Goal: Entertainment & Leisure: Browse casually

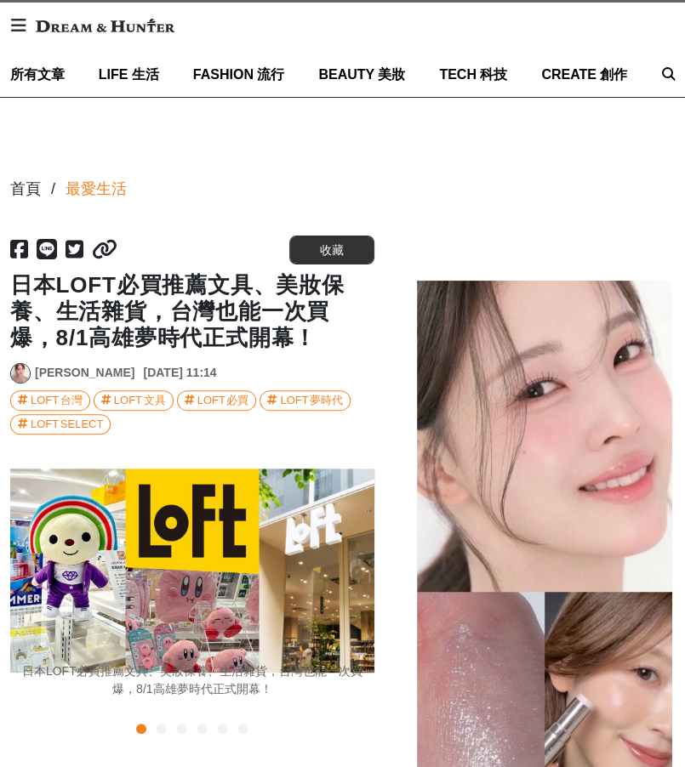
scroll to position [170, 0]
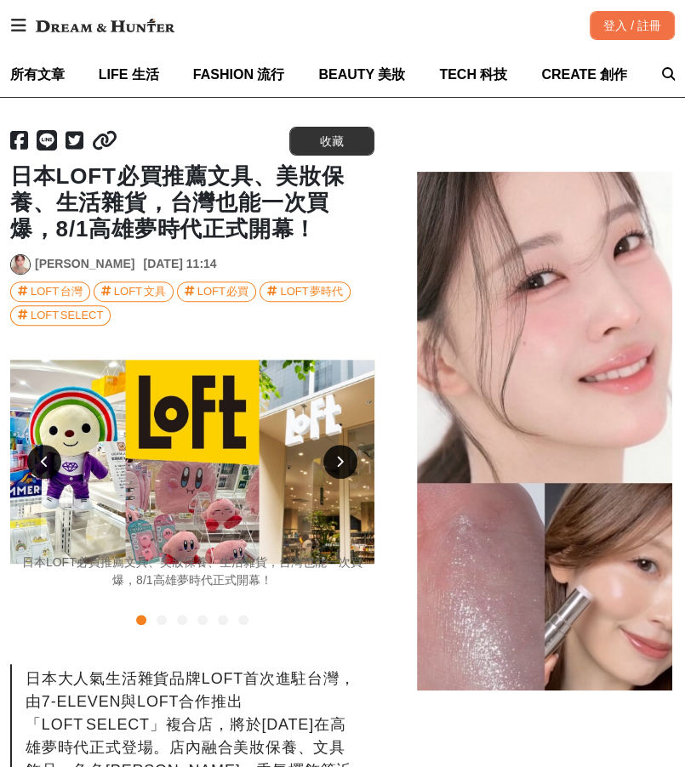
click at [340, 467] on icon at bounding box center [340, 462] width 8 height 12
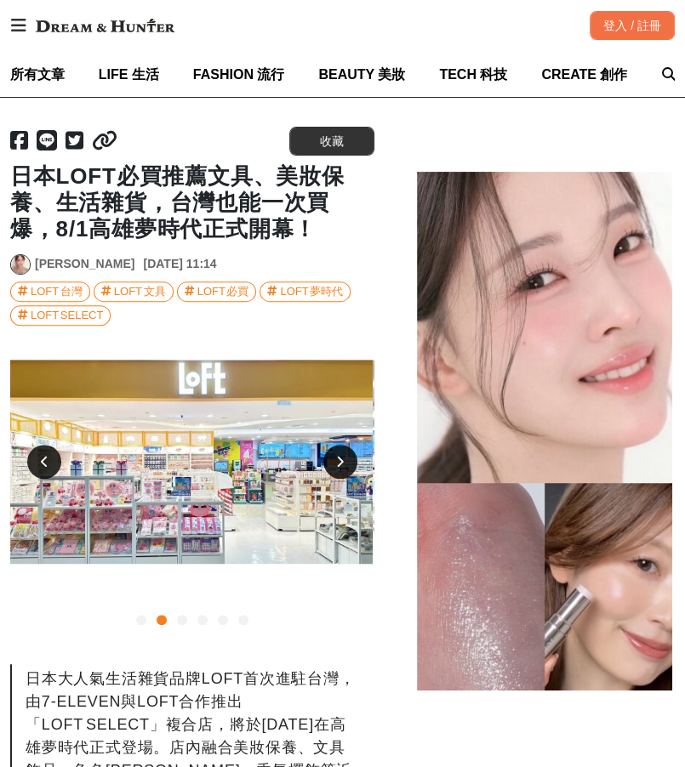
scroll to position [0, 367]
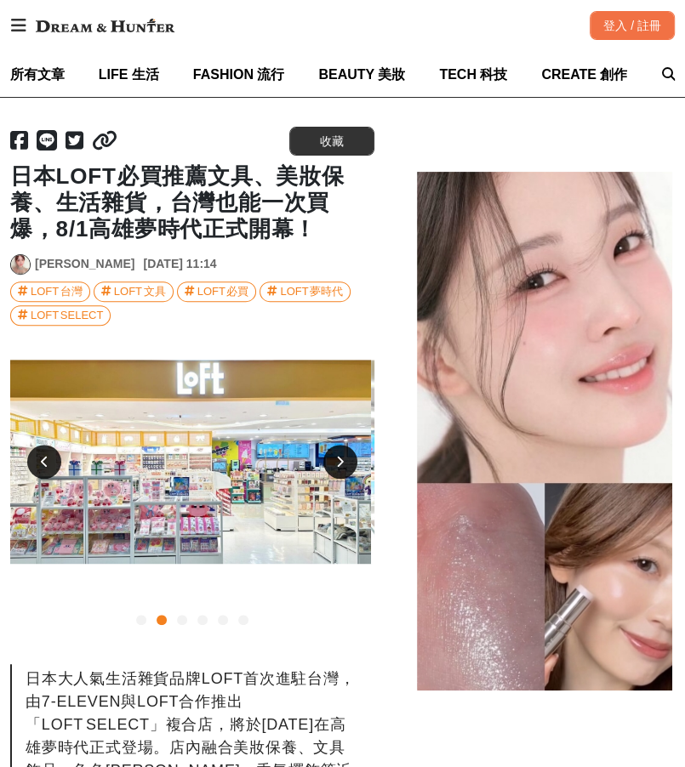
click at [340, 467] on icon at bounding box center [340, 462] width 8 height 12
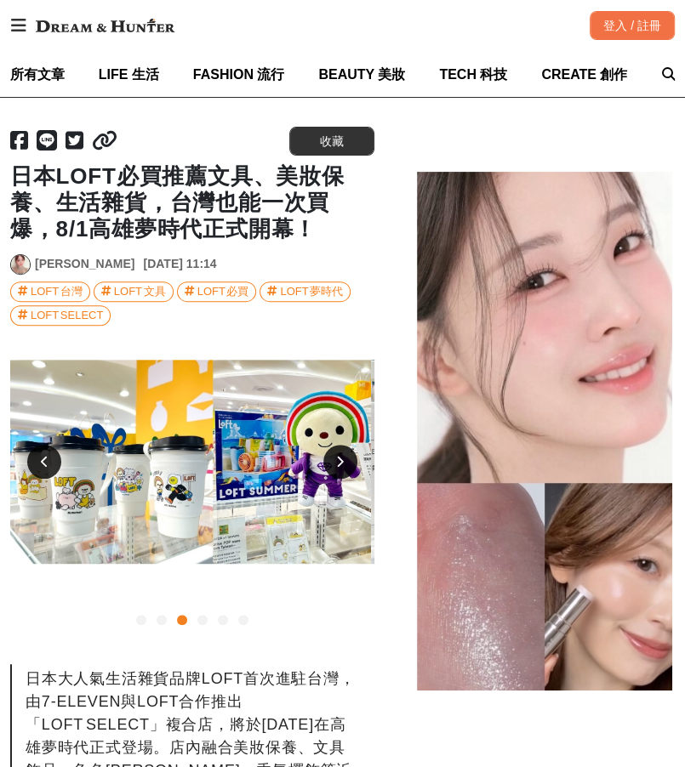
scroll to position [0, 731]
click at [340, 467] on icon at bounding box center [340, 462] width 8 height 12
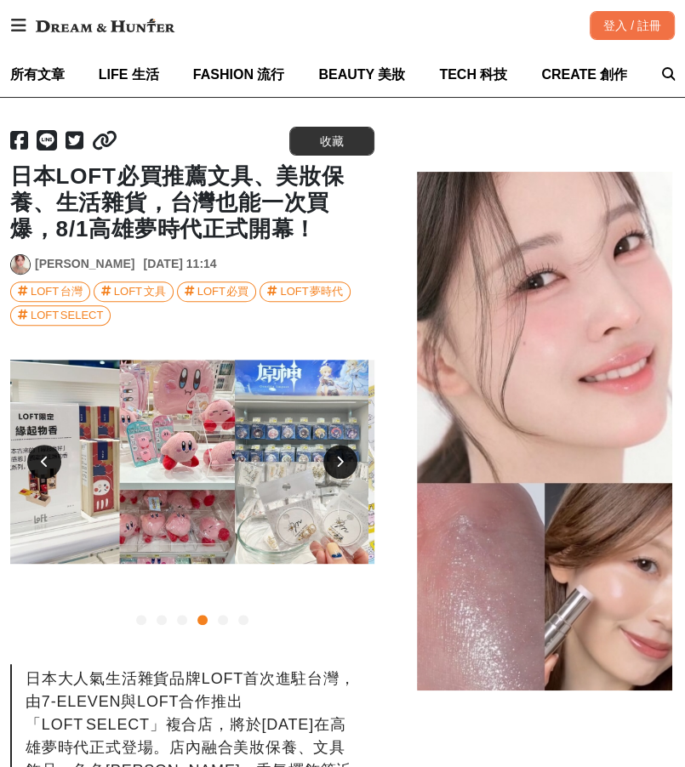
scroll to position [0, 1099]
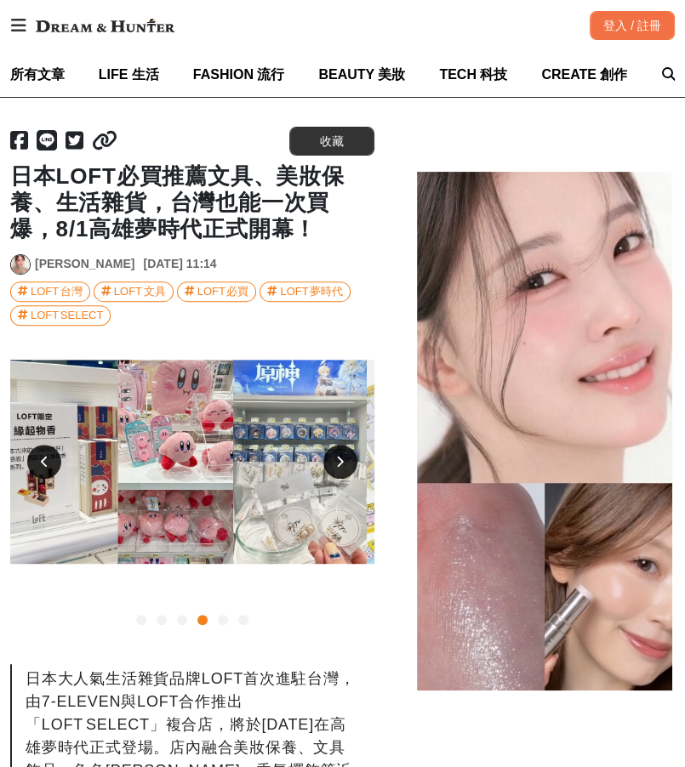
click at [340, 467] on icon at bounding box center [340, 462] width 8 height 12
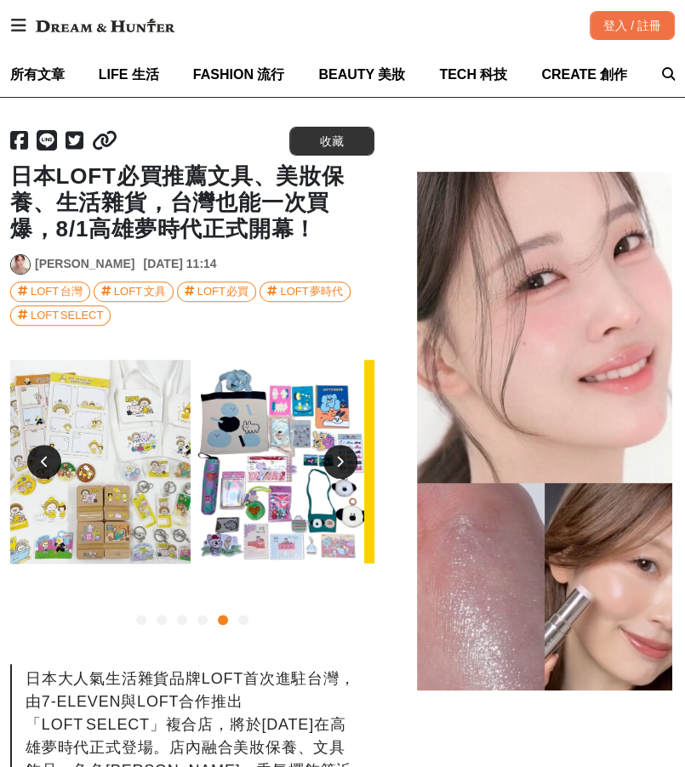
scroll to position [0, 1465]
click at [342, 467] on icon at bounding box center [340, 462] width 8 height 12
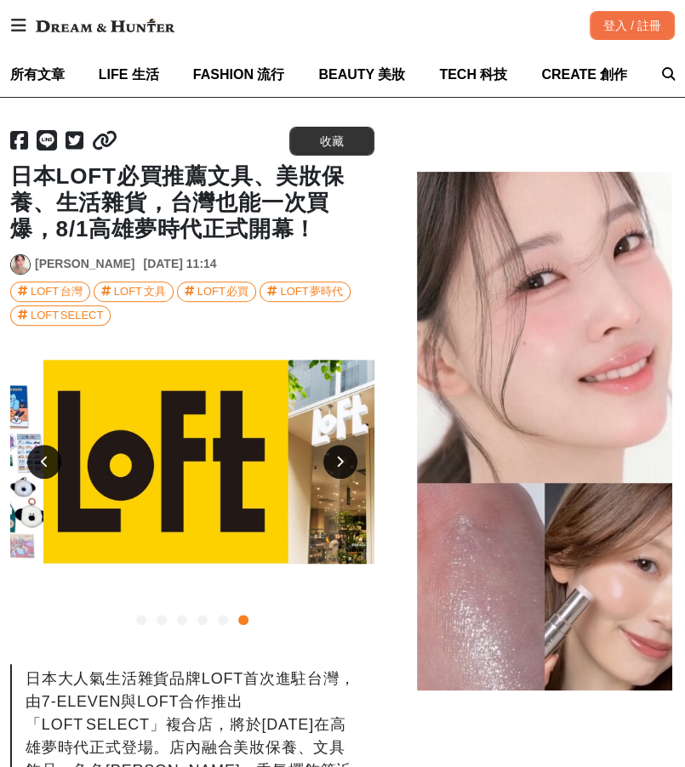
scroll to position [0, 1830]
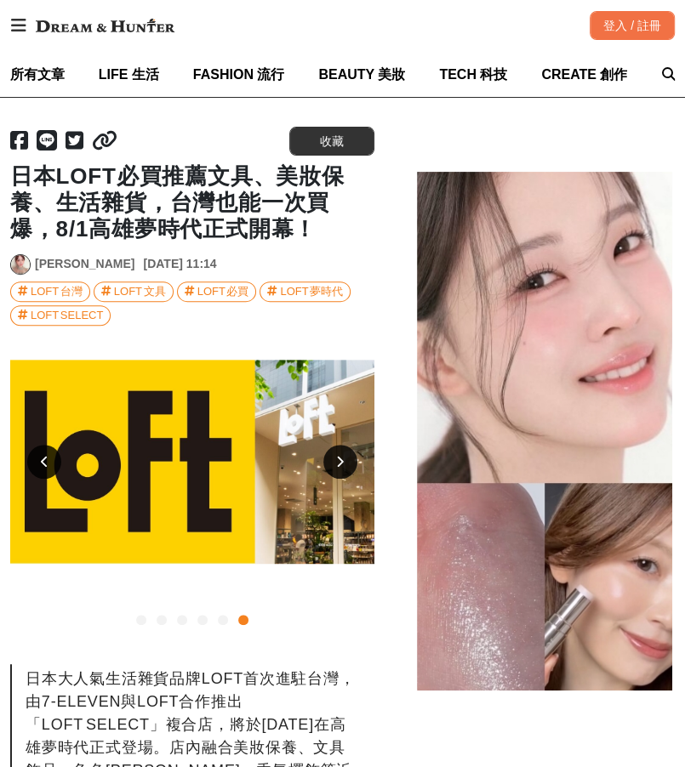
click at [336, 469] on div at bounding box center [340, 462] width 34 height 34
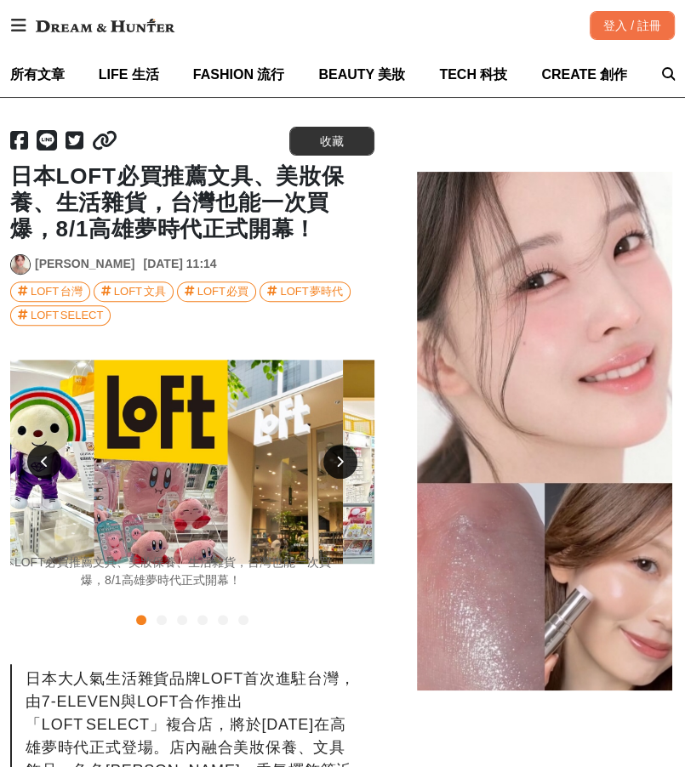
scroll to position [0, 0]
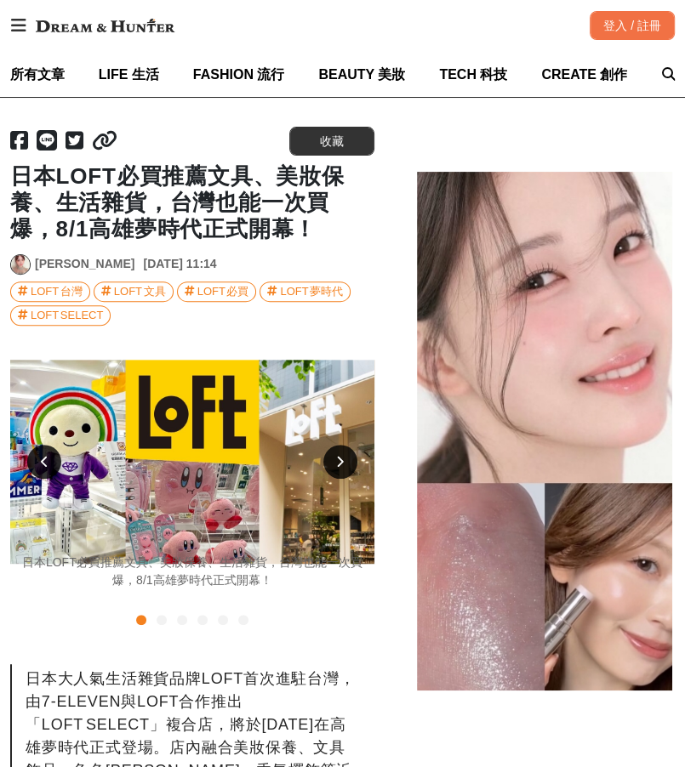
click at [337, 469] on div at bounding box center [340, 462] width 34 height 34
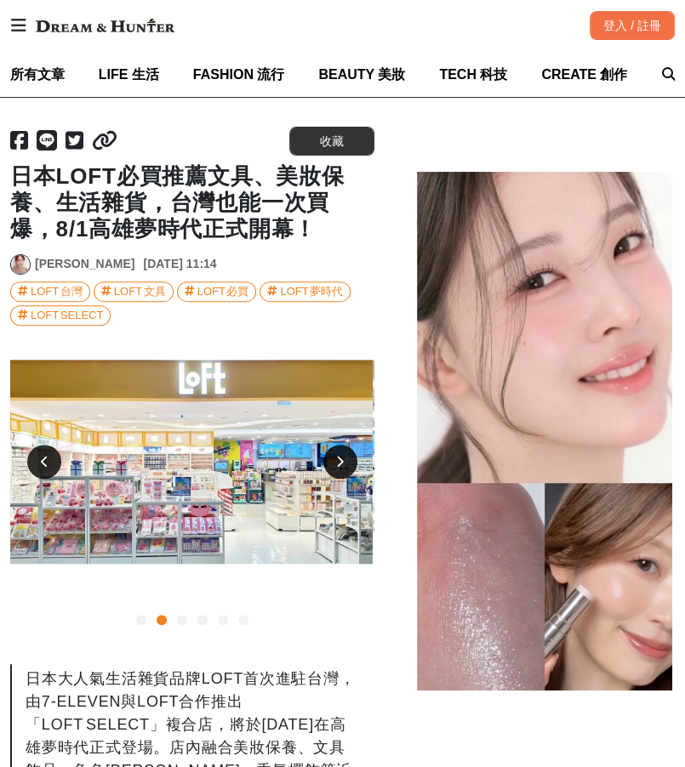
scroll to position [0, 367]
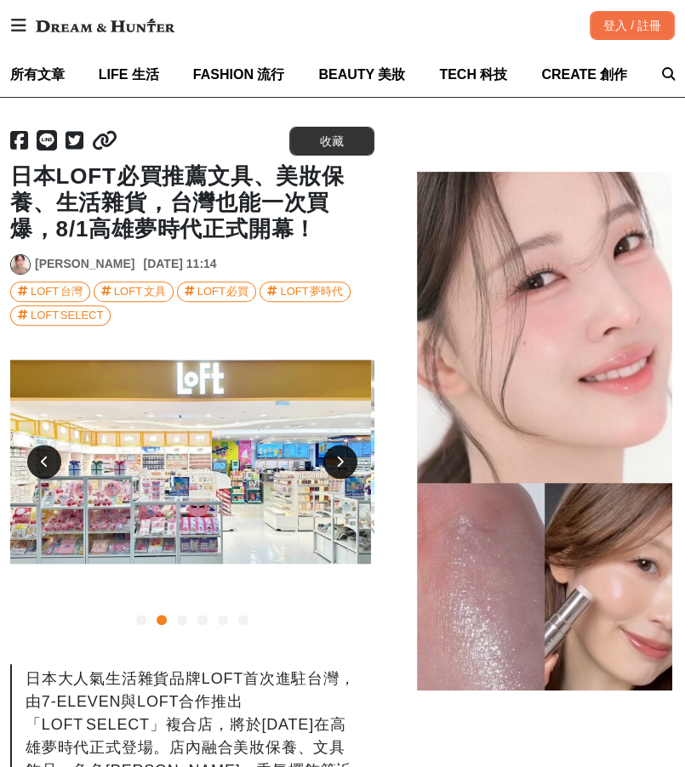
click at [41, 458] on icon at bounding box center [45, 462] width 8 height 12
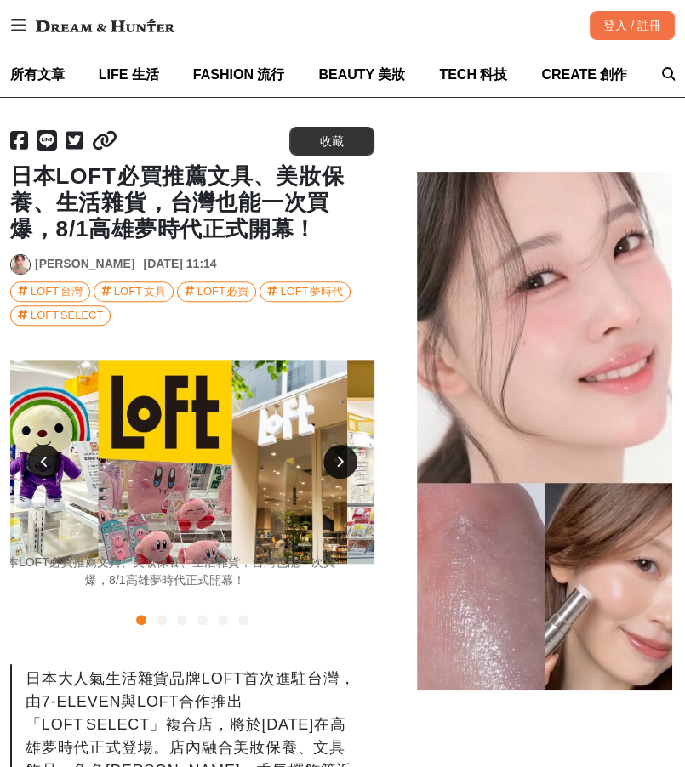
scroll to position [0, 0]
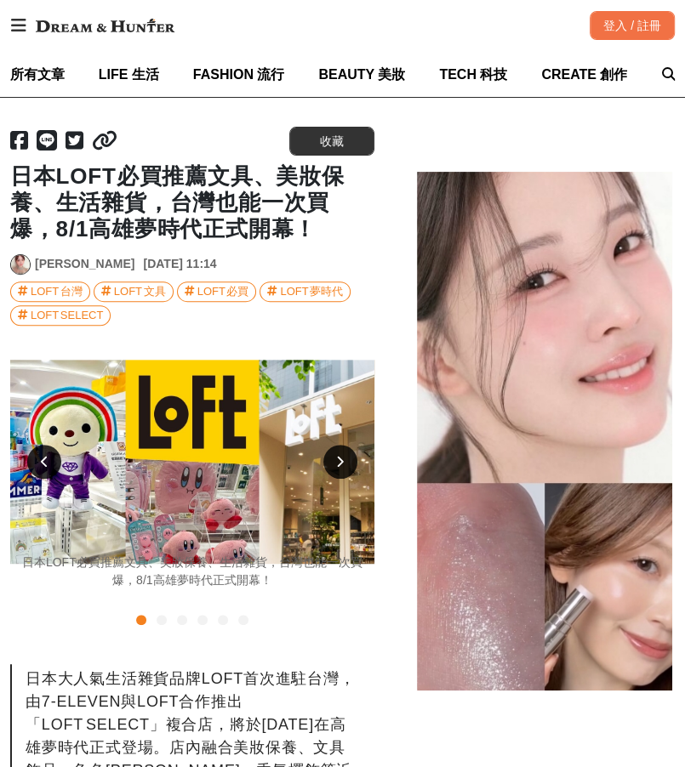
click at [350, 458] on div at bounding box center [340, 462] width 34 height 34
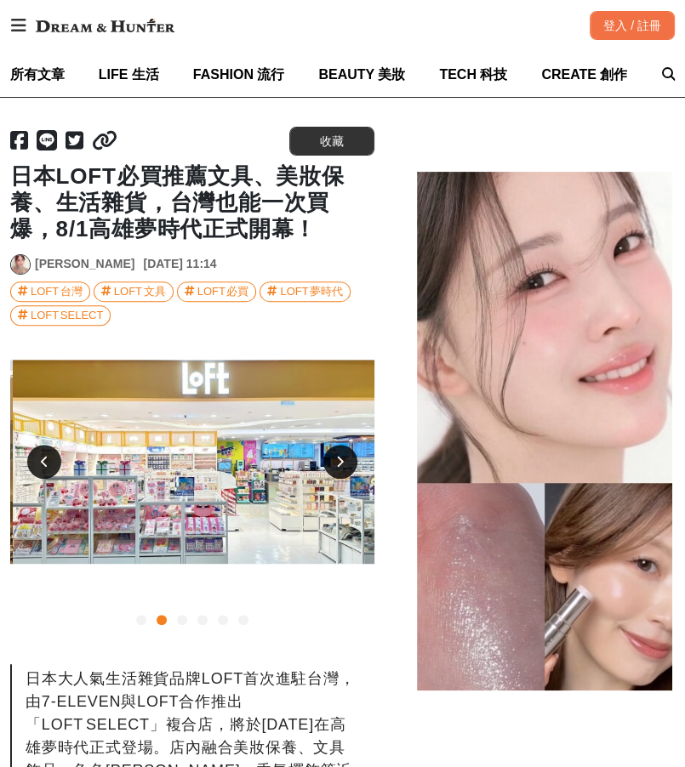
scroll to position [0, 367]
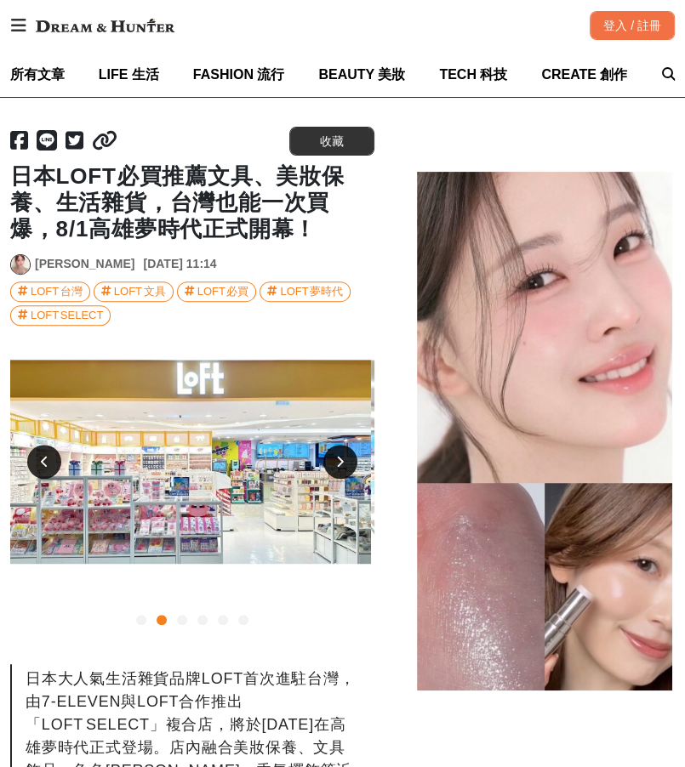
click at [350, 458] on div at bounding box center [340, 462] width 34 height 34
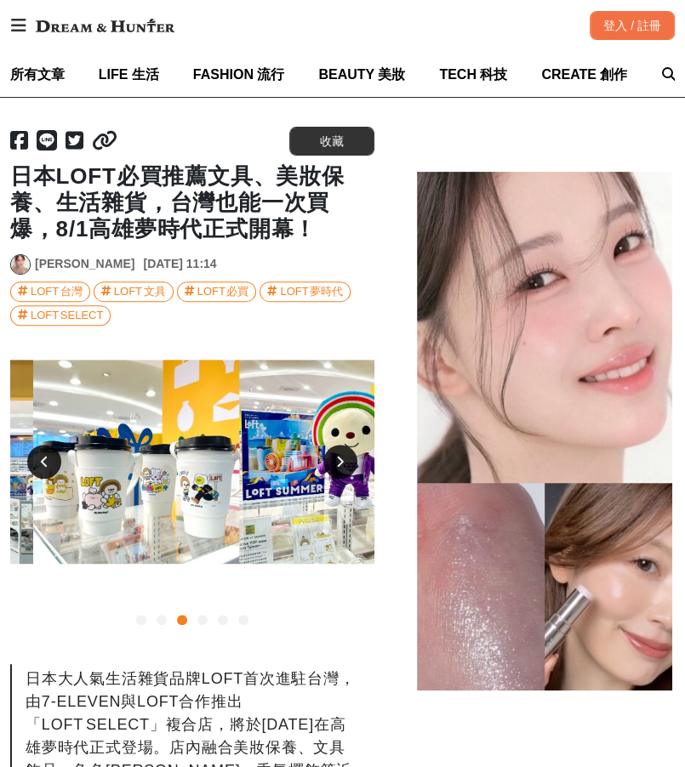
scroll to position [0, 731]
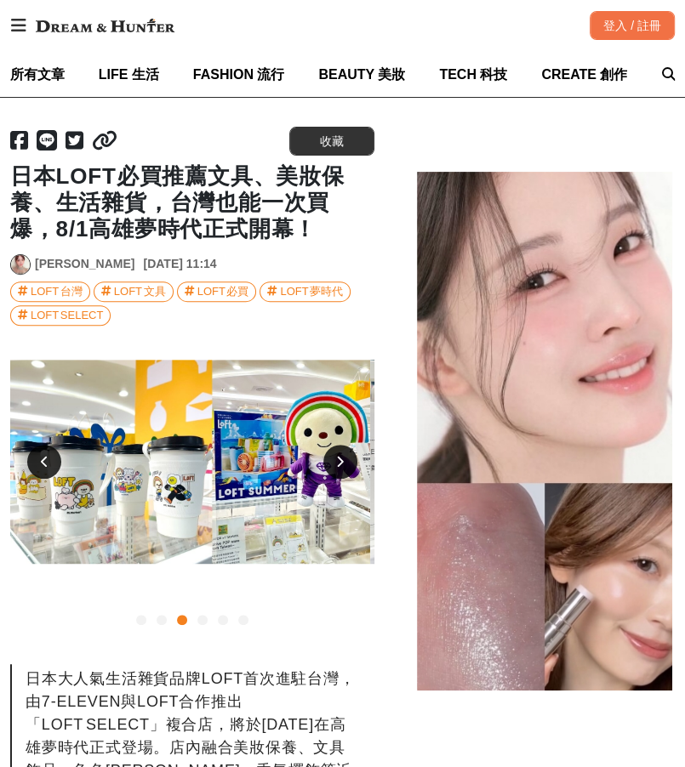
click at [350, 458] on div at bounding box center [340, 462] width 34 height 34
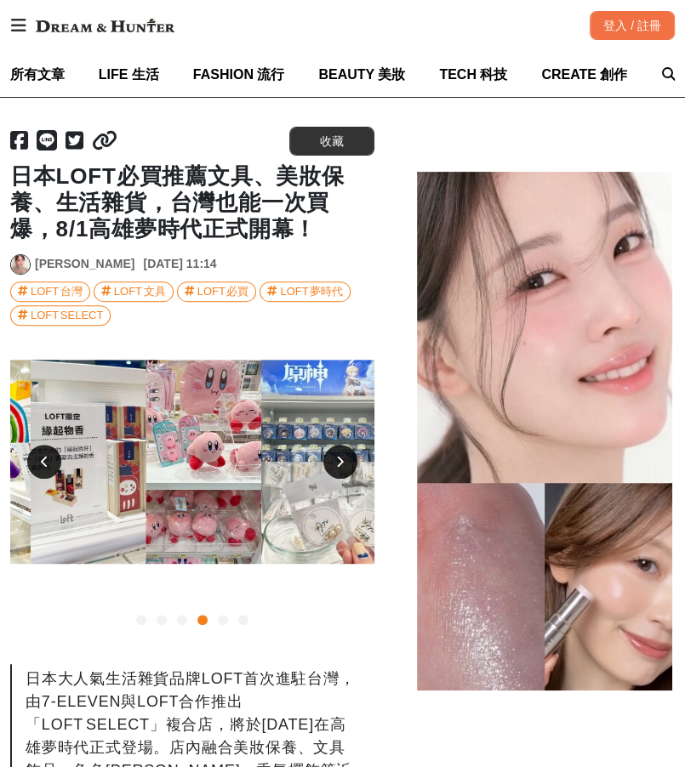
scroll to position [0, 1099]
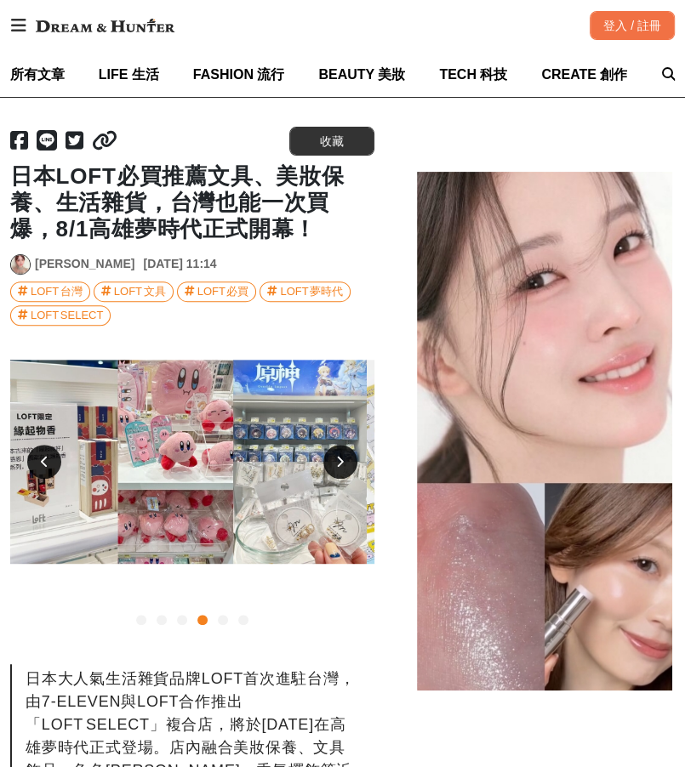
click at [338, 462] on icon at bounding box center [340, 462] width 8 height 12
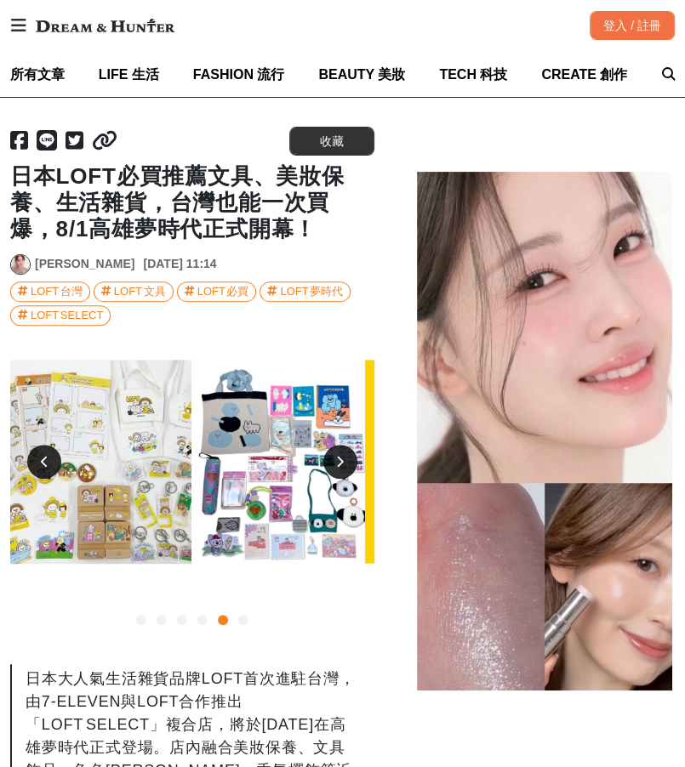
scroll to position [0, 1465]
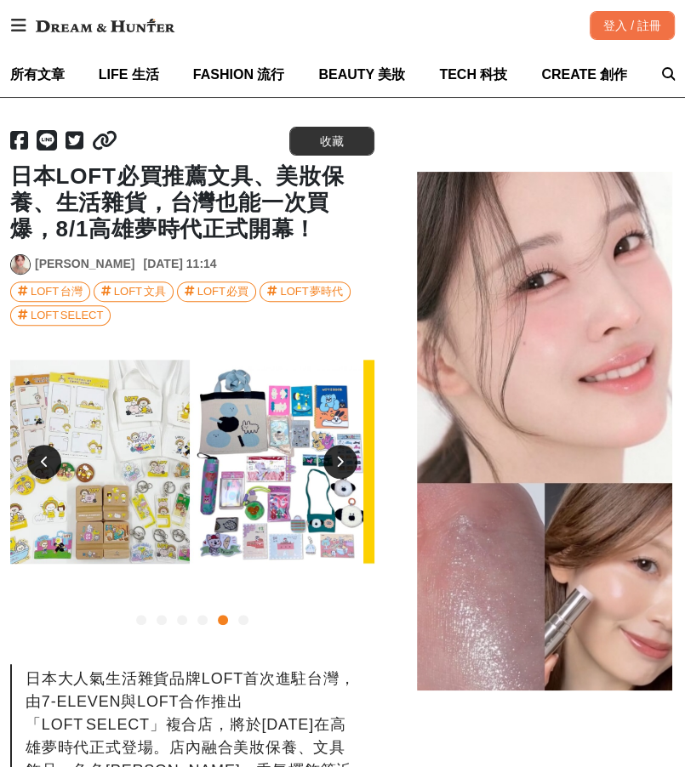
click at [338, 462] on icon at bounding box center [340, 462] width 8 height 12
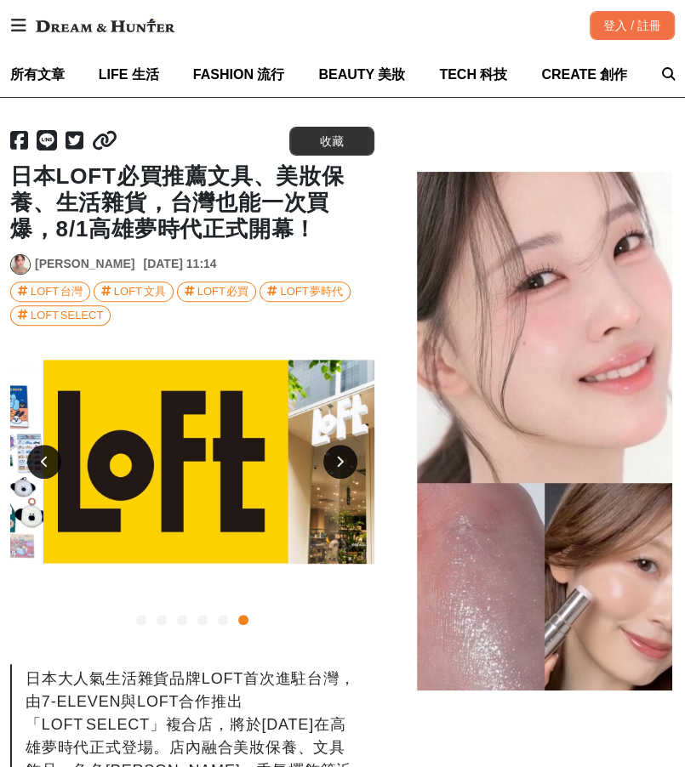
scroll to position [0, 1830]
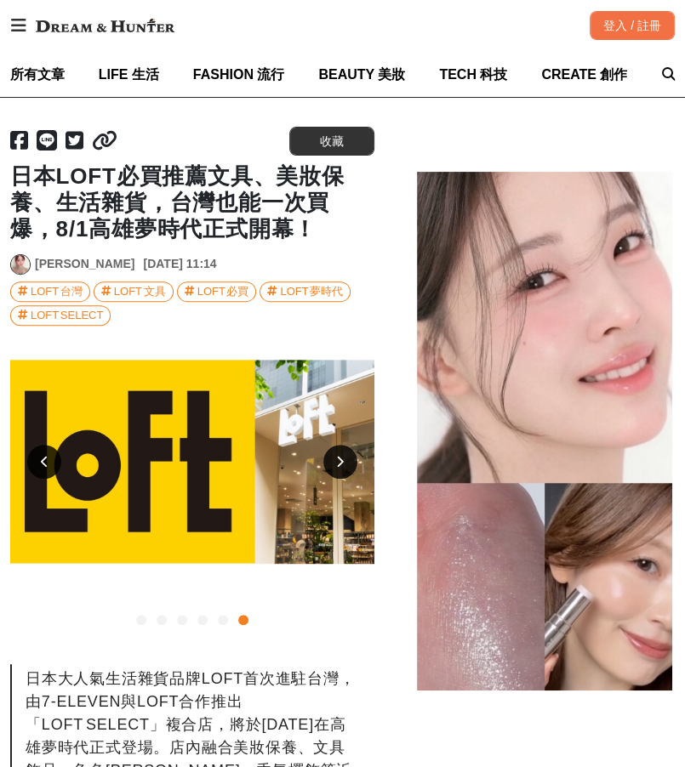
click at [337, 463] on div at bounding box center [340, 462] width 34 height 34
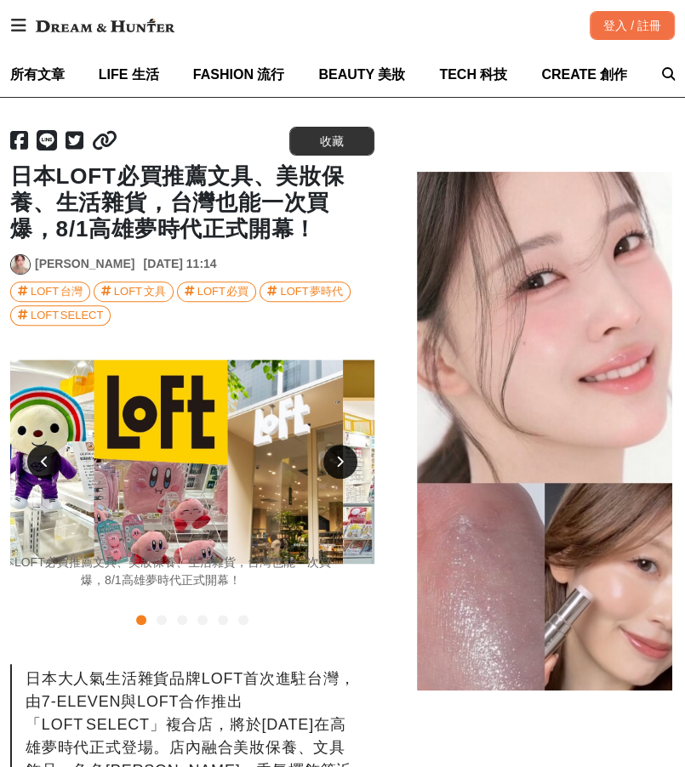
scroll to position [0, 0]
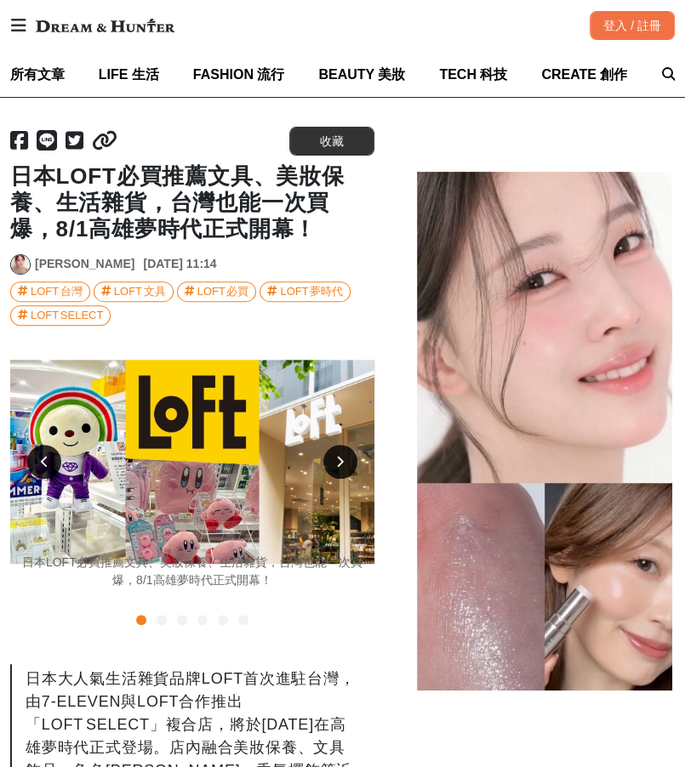
click at [337, 463] on div at bounding box center [340, 462] width 34 height 34
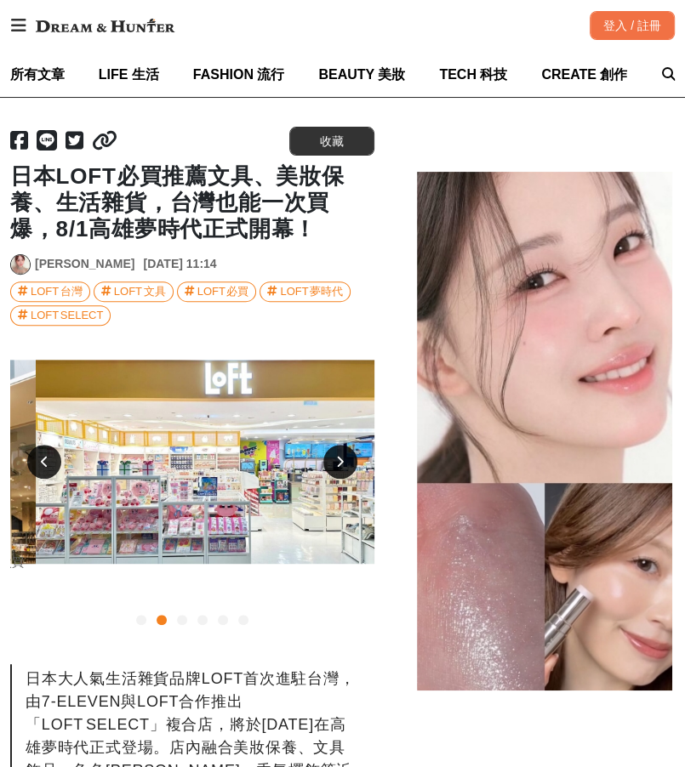
scroll to position [0, 367]
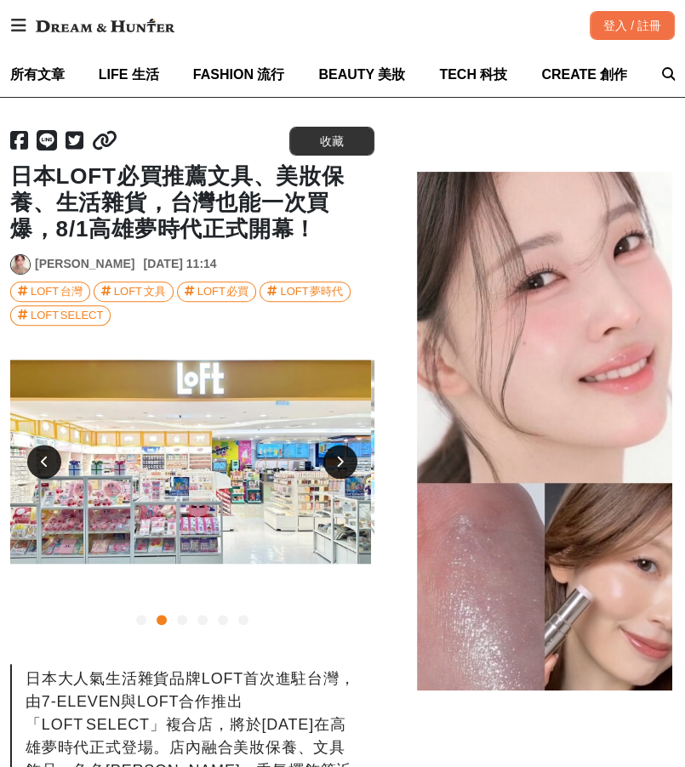
click at [336, 459] on div at bounding box center [340, 462] width 34 height 34
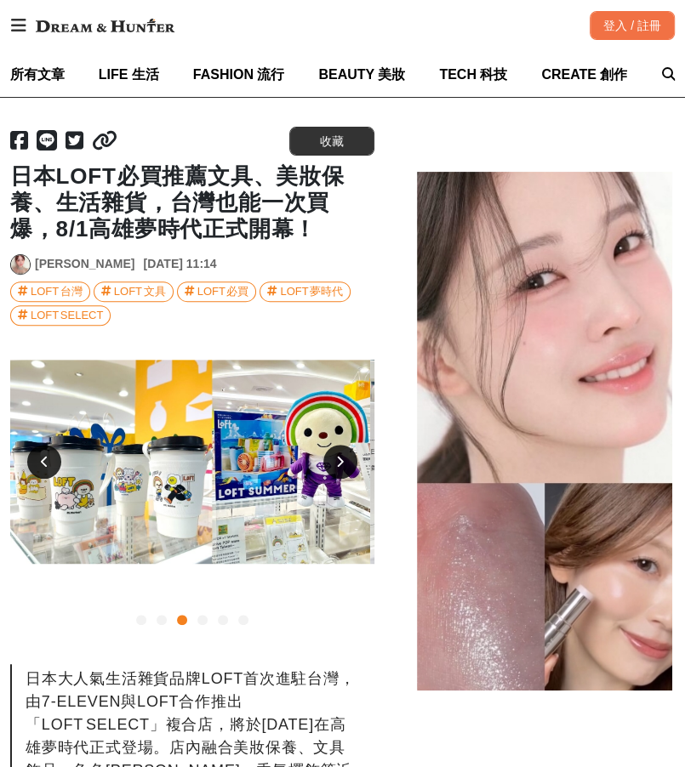
click at [336, 459] on div at bounding box center [340, 462] width 34 height 34
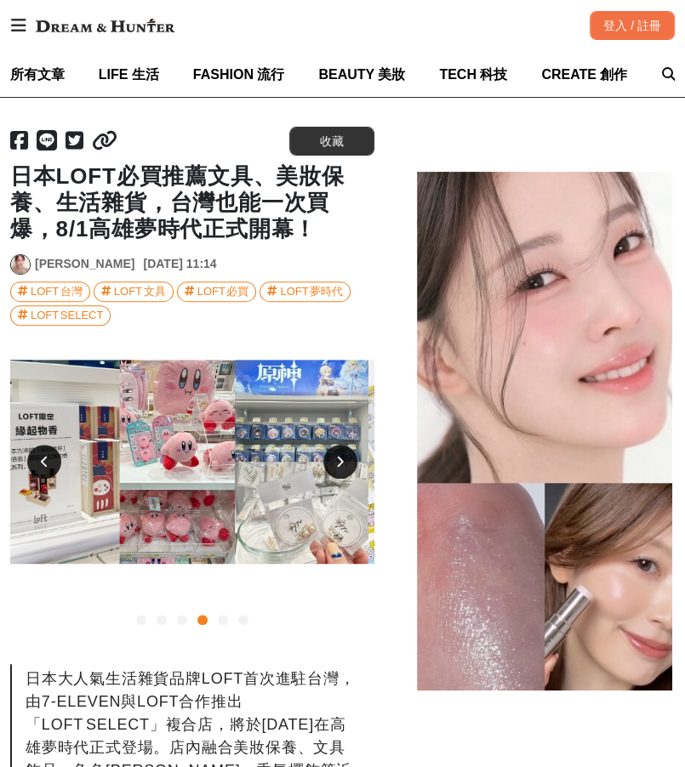
scroll to position [0, 1099]
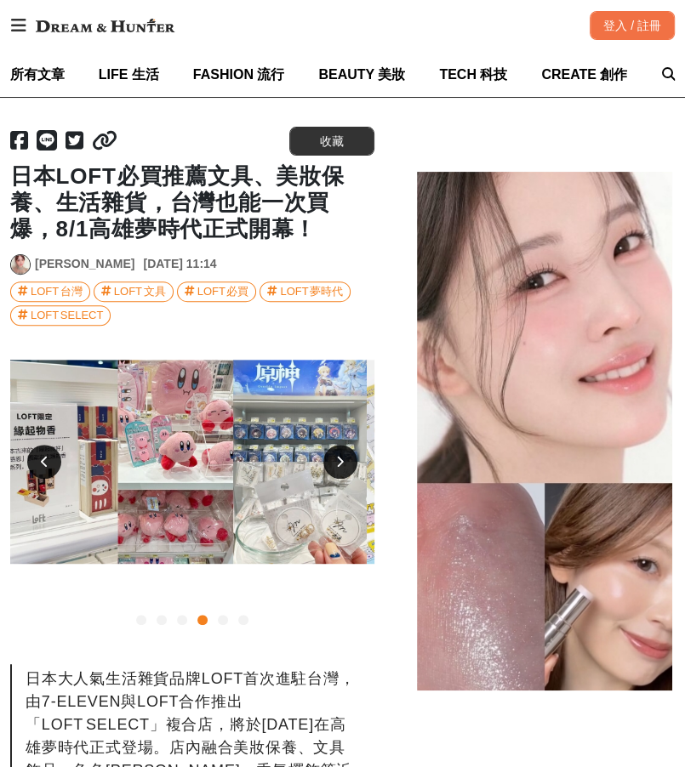
click at [336, 459] on div at bounding box center [340, 462] width 34 height 34
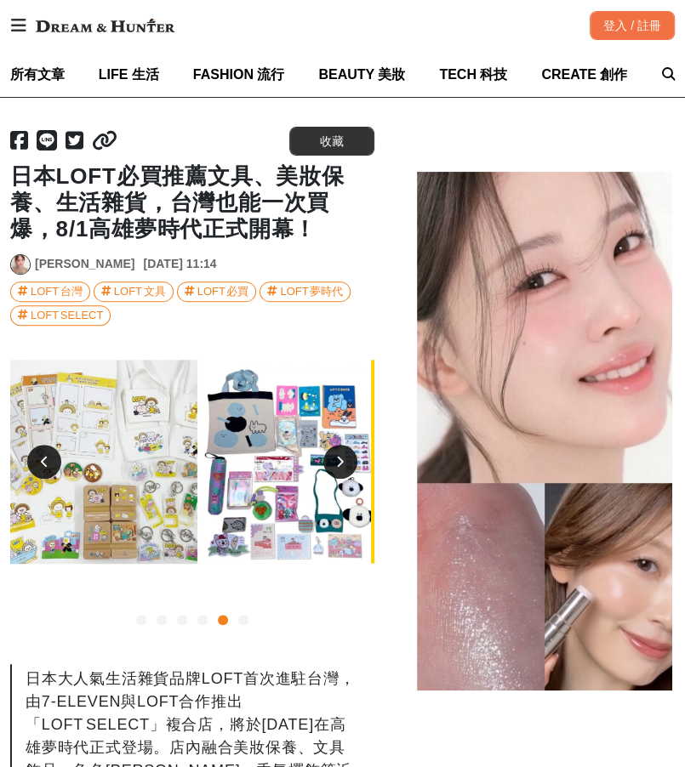
scroll to position [0, 1465]
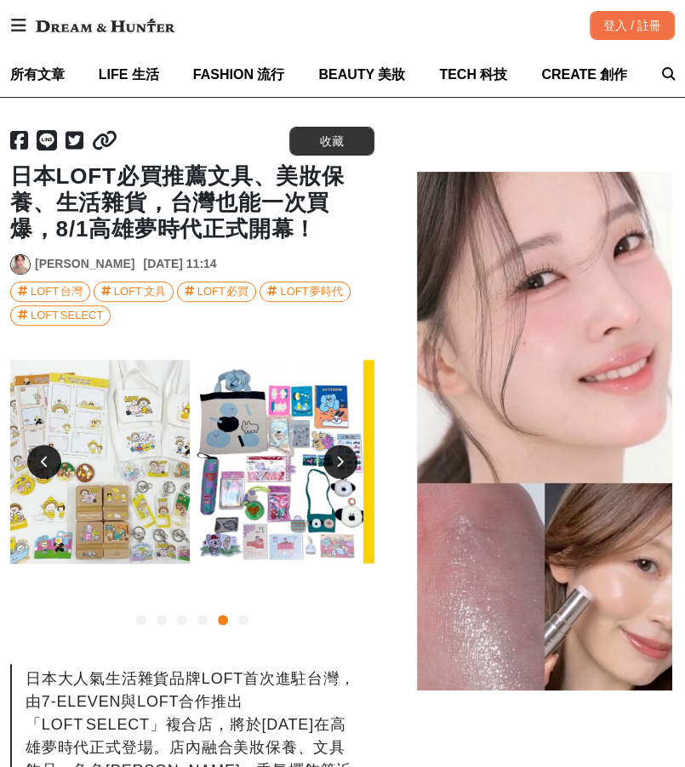
click at [336, 459] on div at bounding box center [340, 462] width 34 height 34
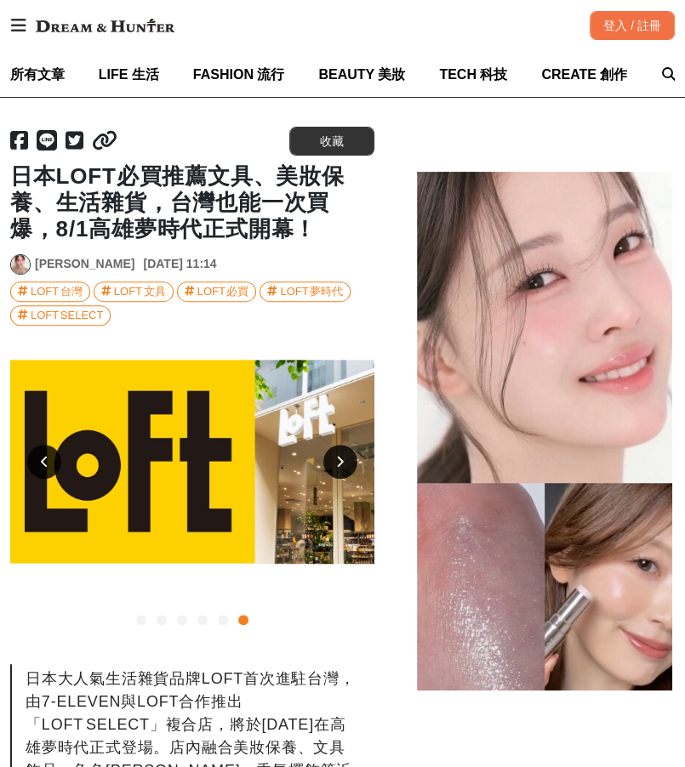
scroll to position [0, 1830]
click at [336, 459] on div at bounding box center [340, 462] width 34 height 34
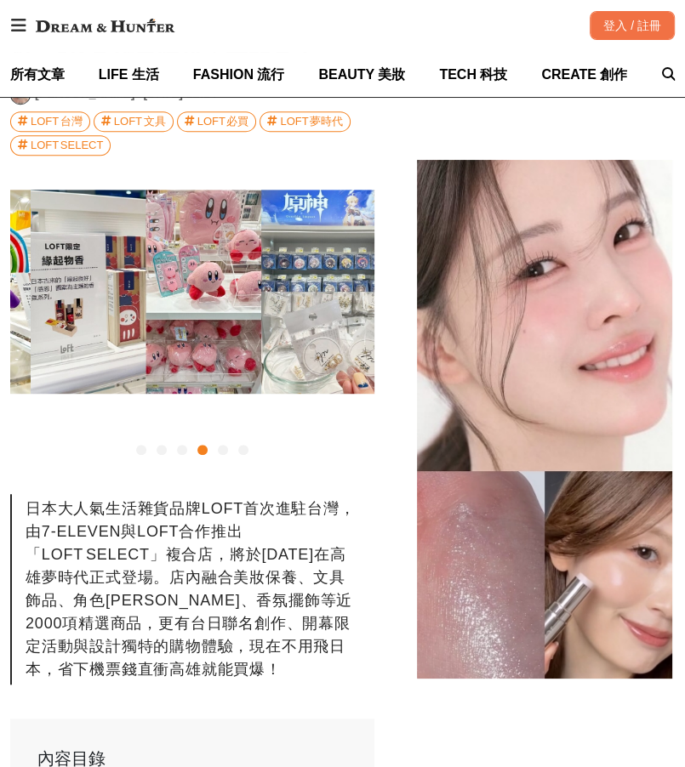
scroll to position [0, 1099]
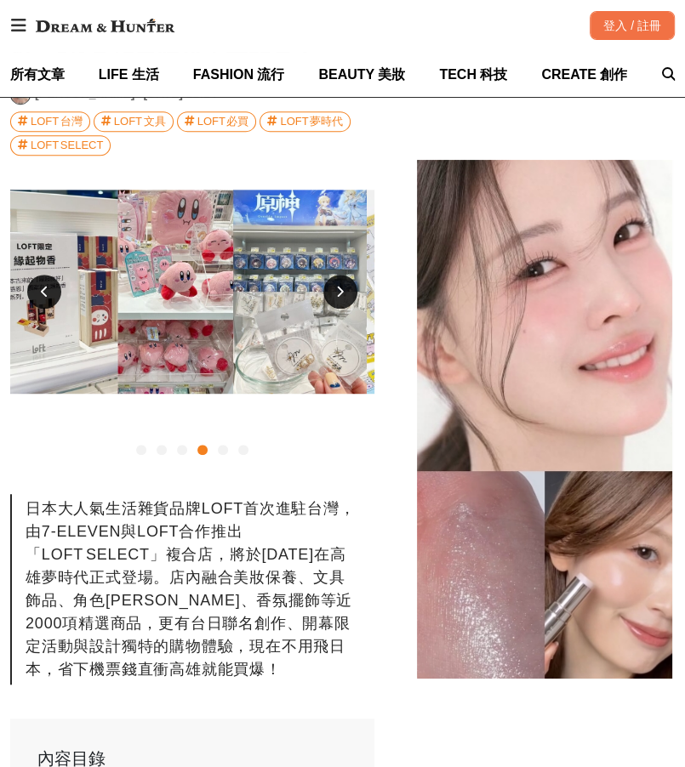
click at [336, 288] on div at bounding box center [340, 292] width 34 height 34
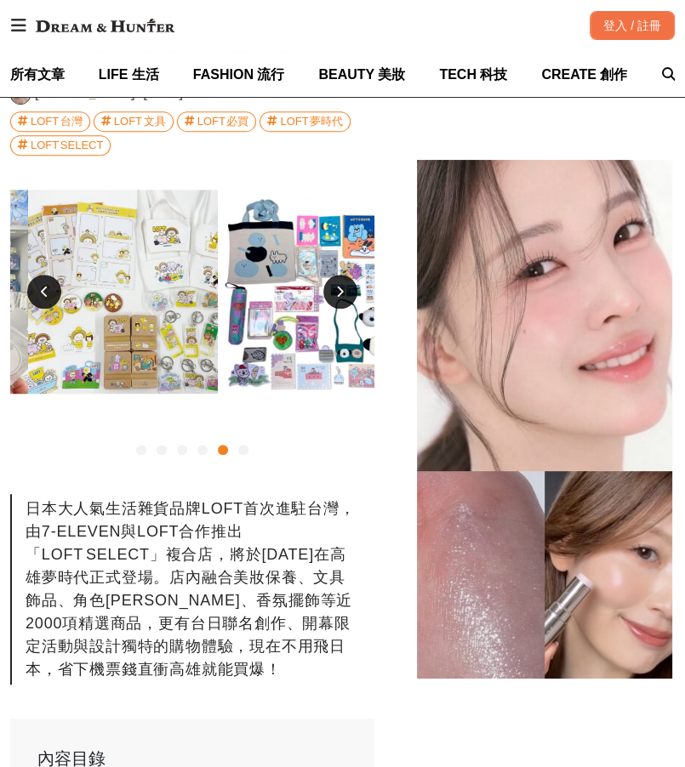
scroll to position [0, 1465]
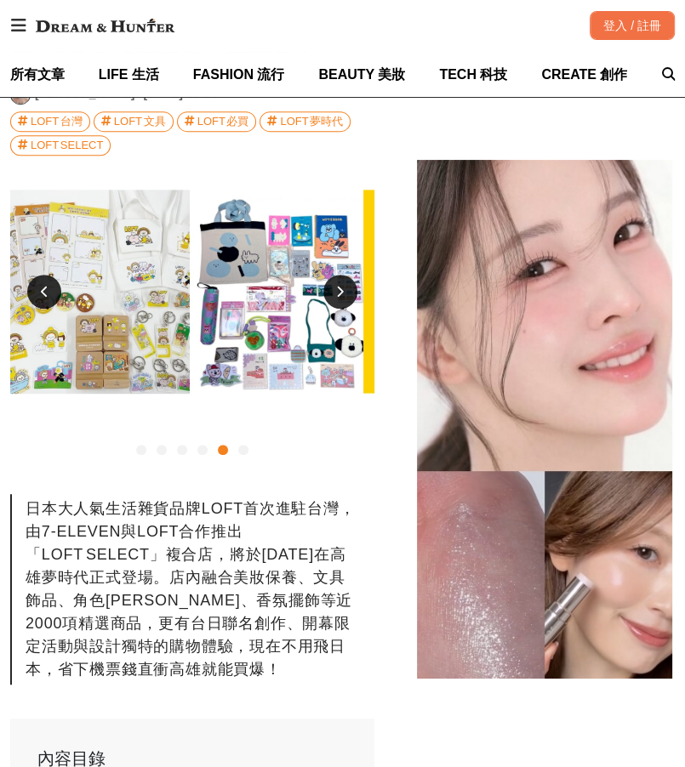
click at [334, 288] on div at bounding box center [340, 292] width 34 height 34
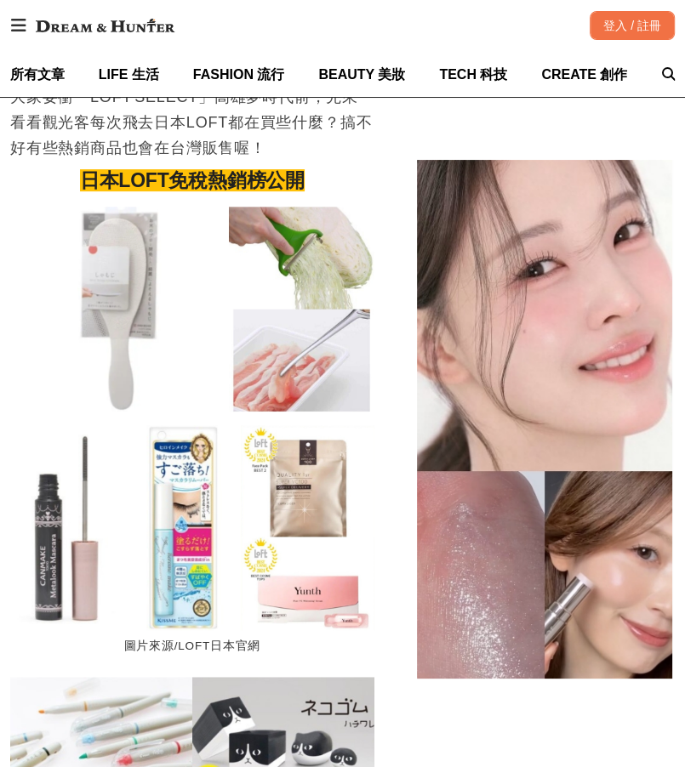
scroll to position [0, 365]
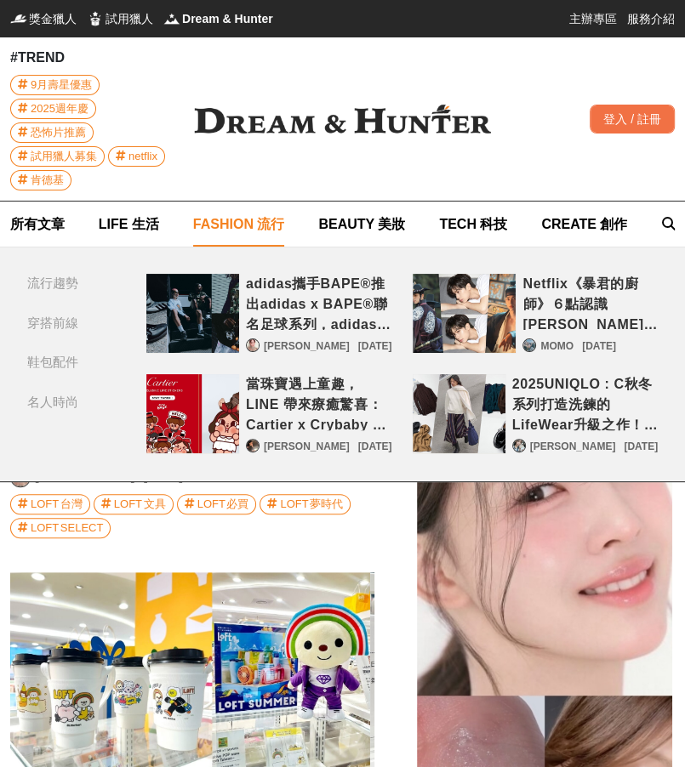
click at [239, 422] on div "當珠寶遇上童趣，LINE 帶來療癒驚喜：Cartier x Crybaby 限定貼圖登場！" at bounding box center [192, 413] width 93 height 79
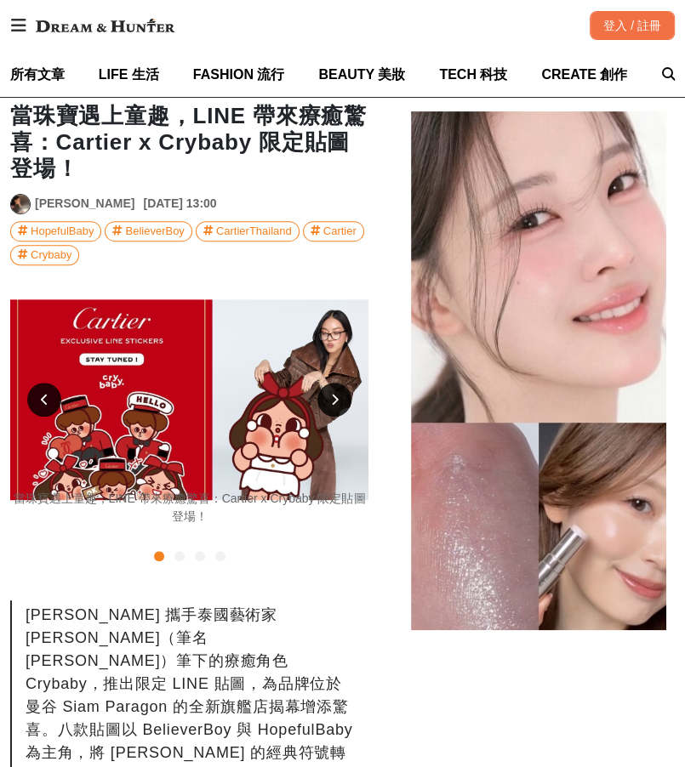
scroll to position [170, 0]
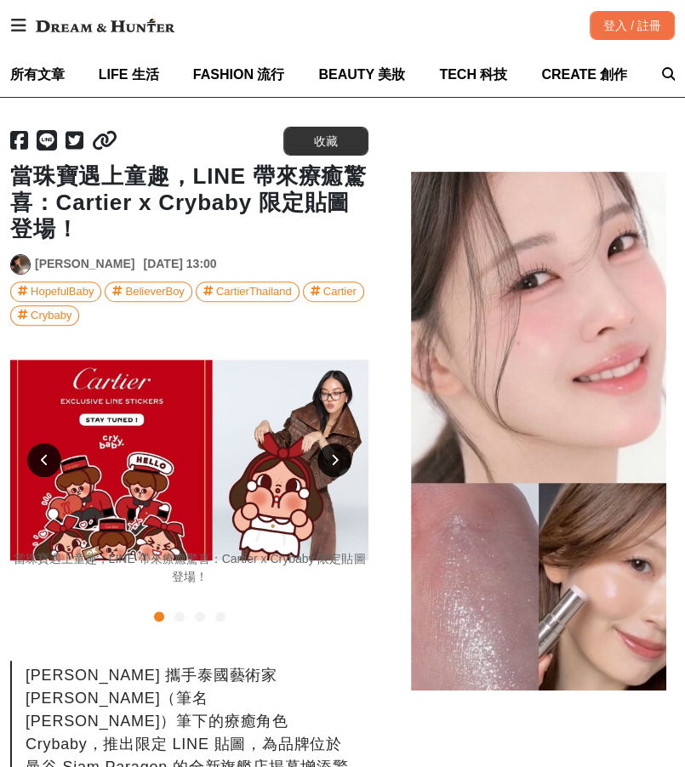
click at [334, 458] on icon at bounding box center [335, 460] width 8 height 12
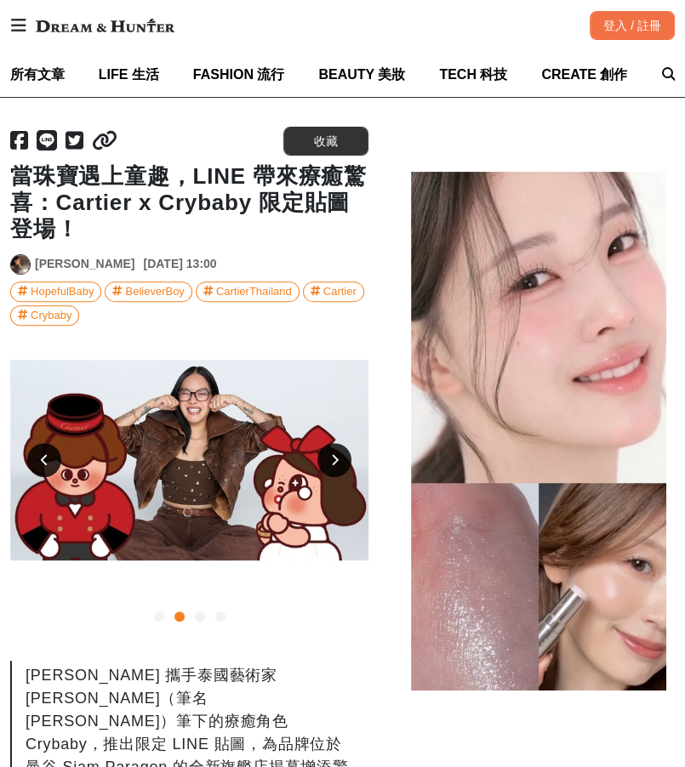
click at [335, 459] on icon at bounding box center [335, 460] width 8 height 12
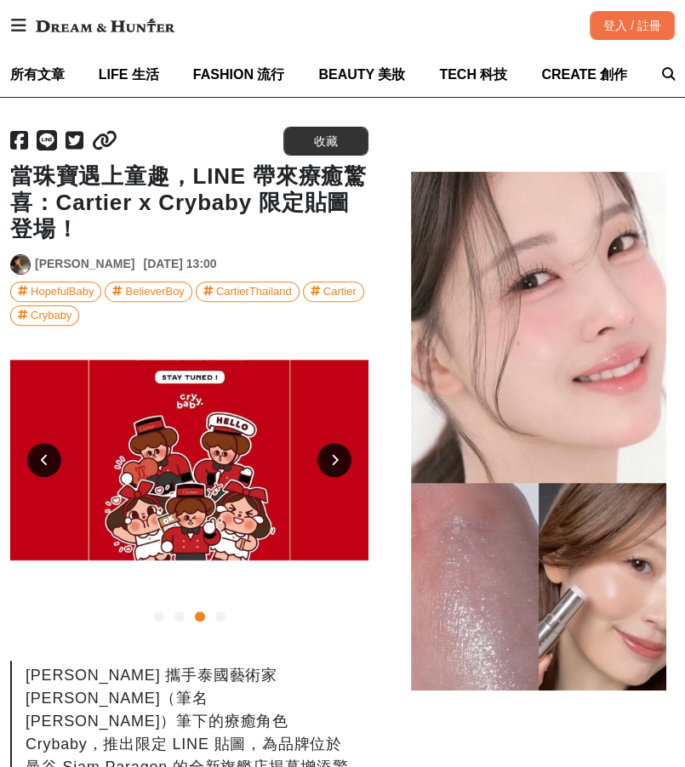
click at [335, 459] on icon at bounding box center [335, 460] width 8 height 12
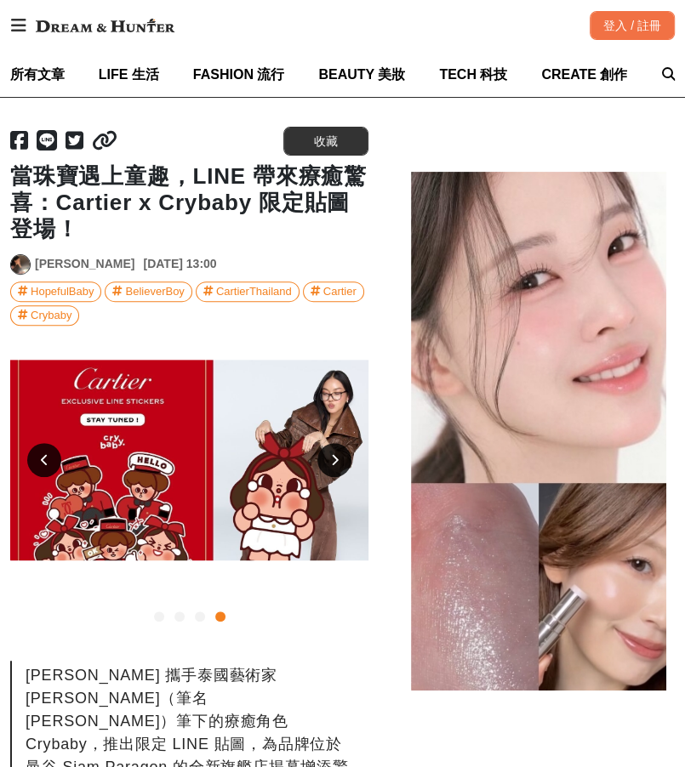
click at [335, 459] on icon at bounding box center [335, 460] width 8 height 12
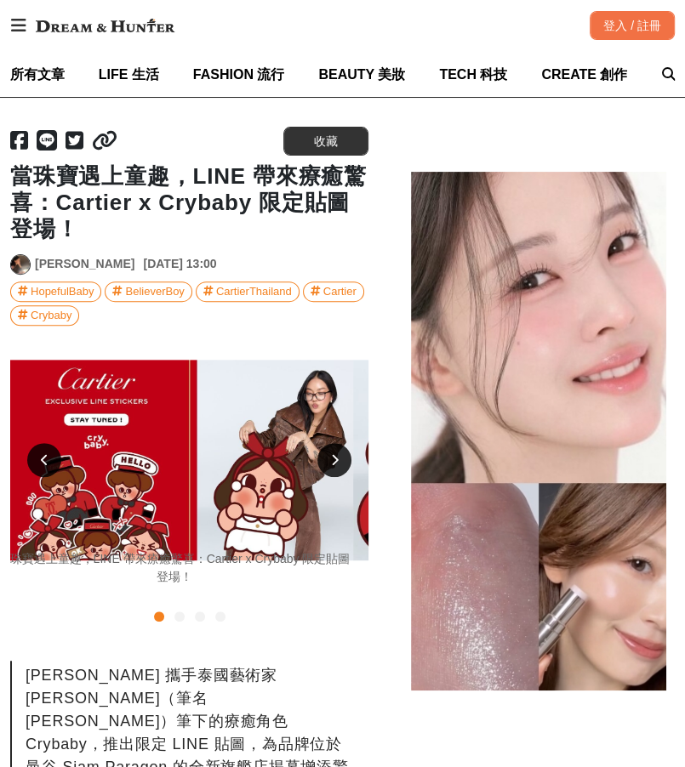
scroll to position [0, 0]
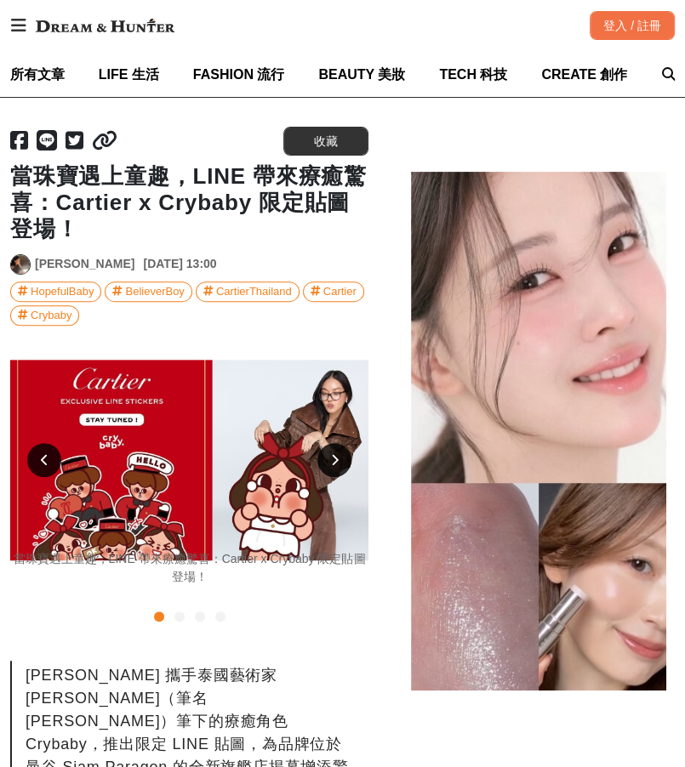
click at [335, 459] on icon at bounding box center [335, 460] width 8 height 12
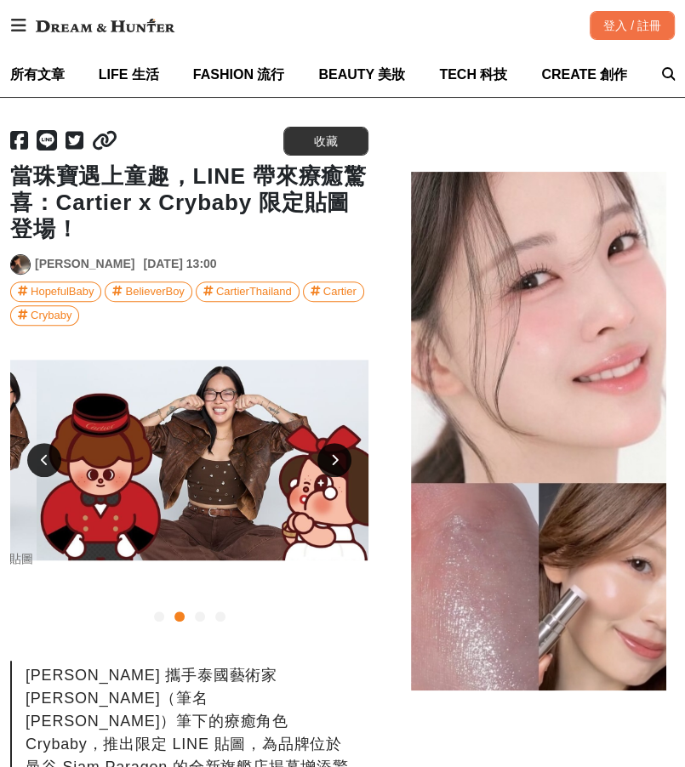
scroll to position [0, 357]
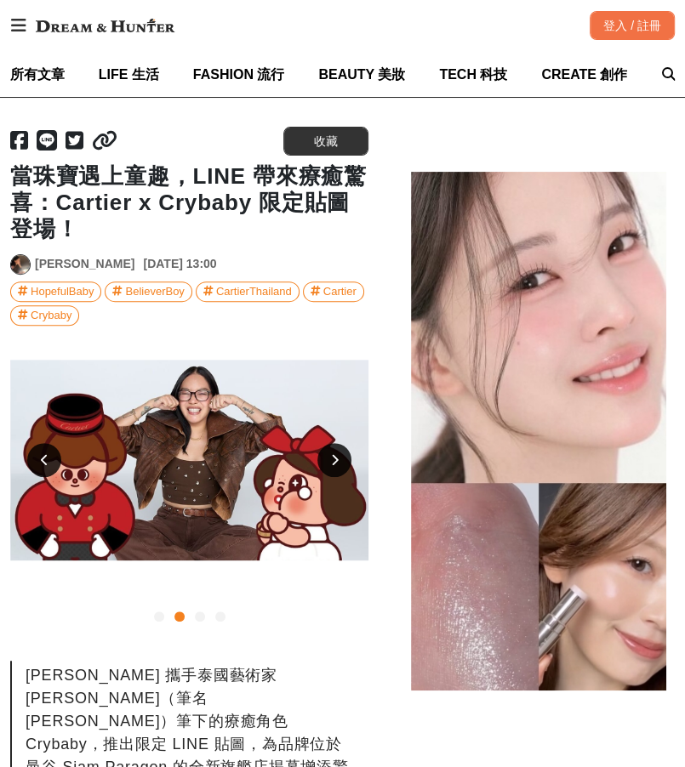
click at [335, 459] on icon at bounding box center [335, 460] width 8 height 12
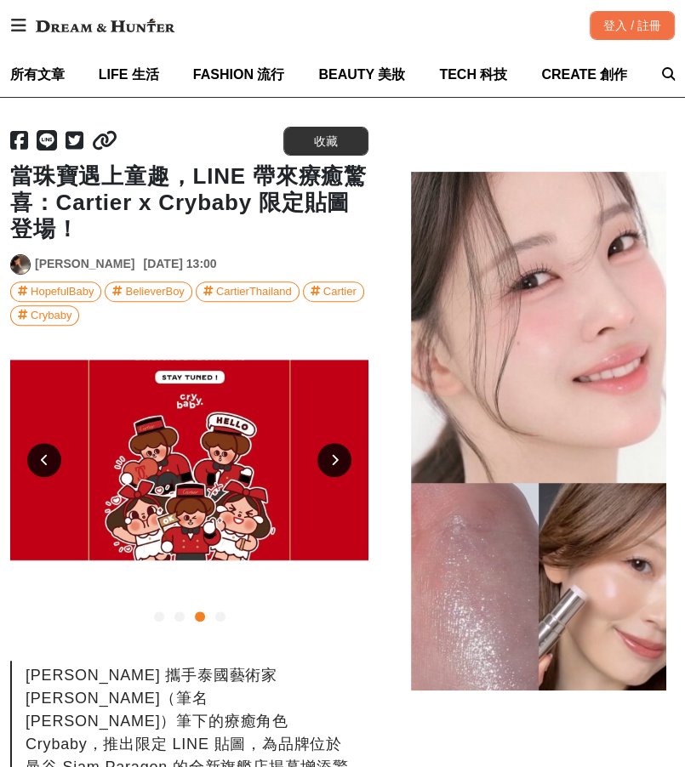
click at [336, 460] on icon at bounding box center [335, 460] width 8 height 12
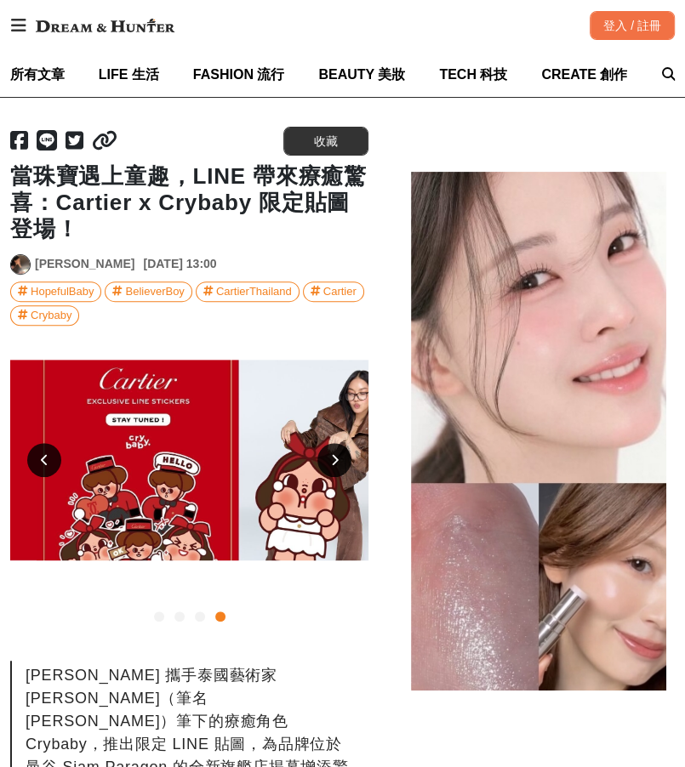
scroll to position [0, 1073]
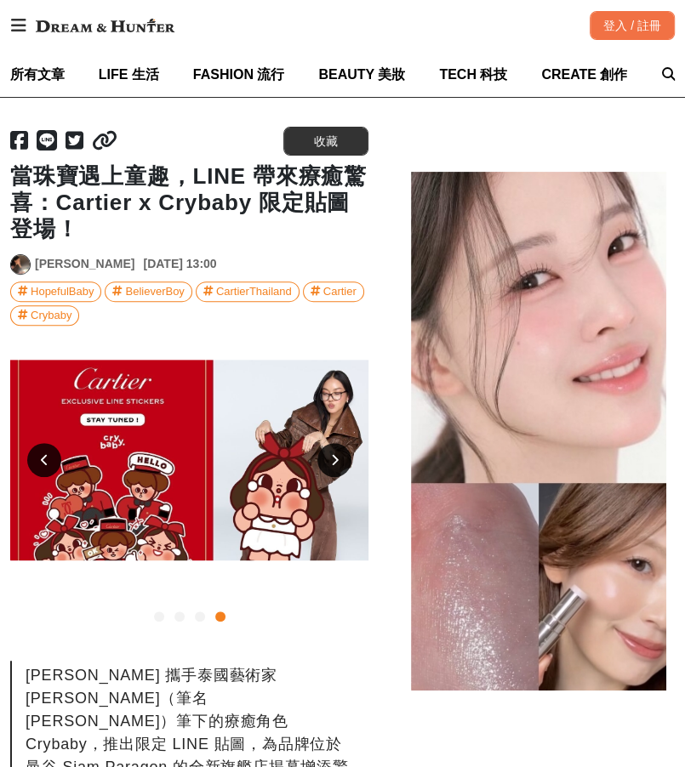
click at [336, 460] on icon at bounding box center [335, 460] width 8 height 12
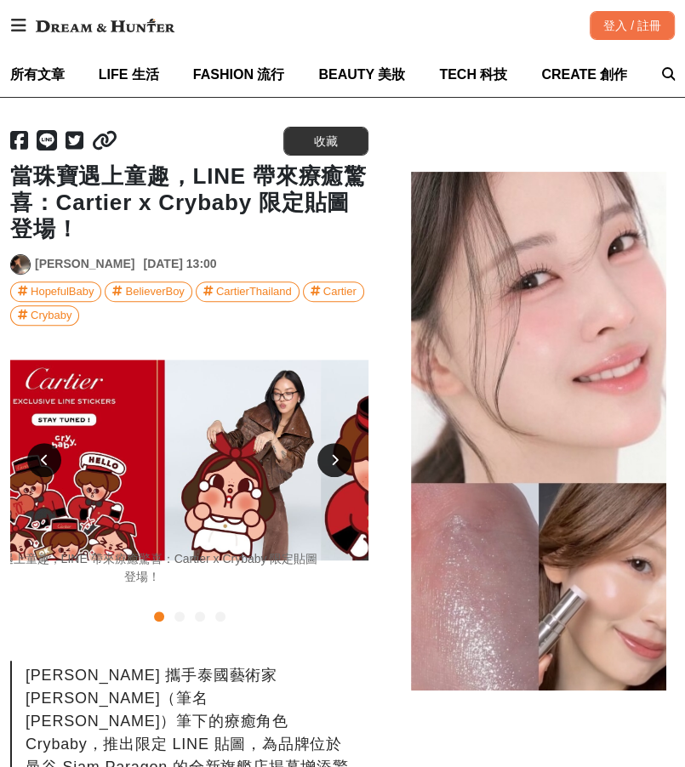
scroll to position [0, 0]
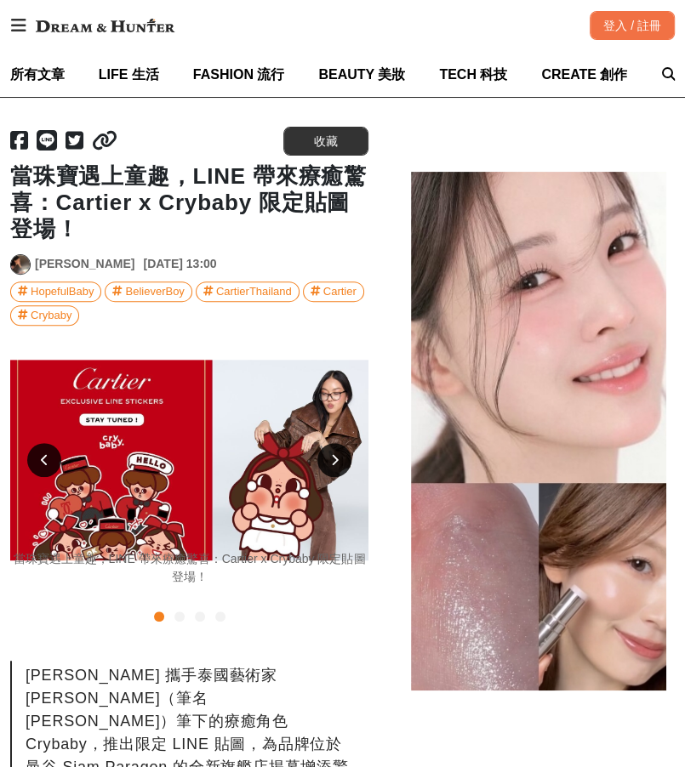
click at [336, 462] on icon at bounding box center [335, 460] width 8 height 12
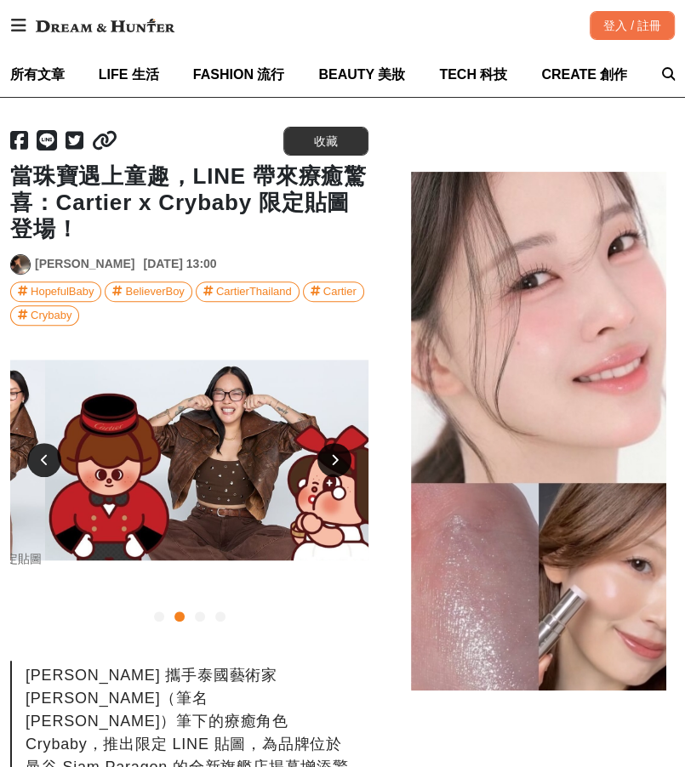
scroll to position [0, 357]
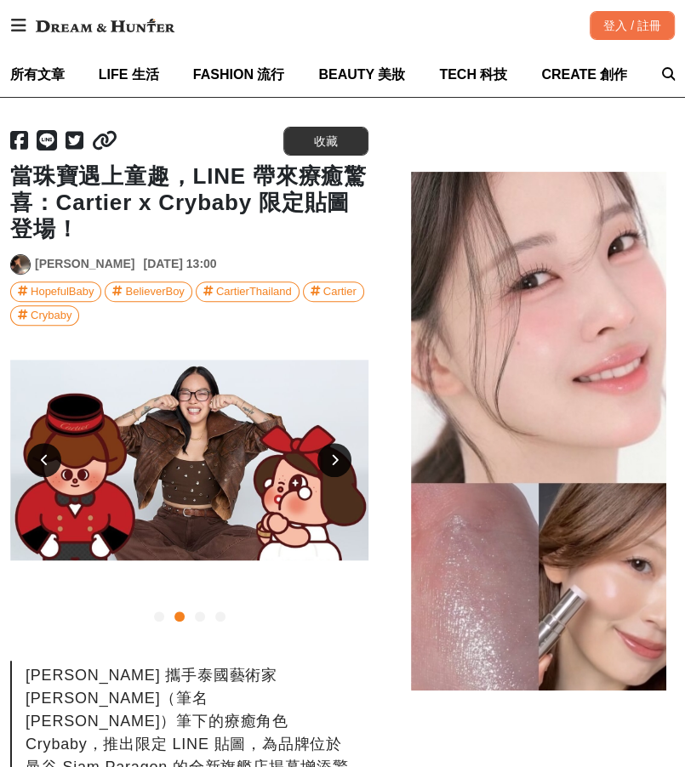
click at [336, 462] on icon at bounding box center [335, 460] width 8 height 12
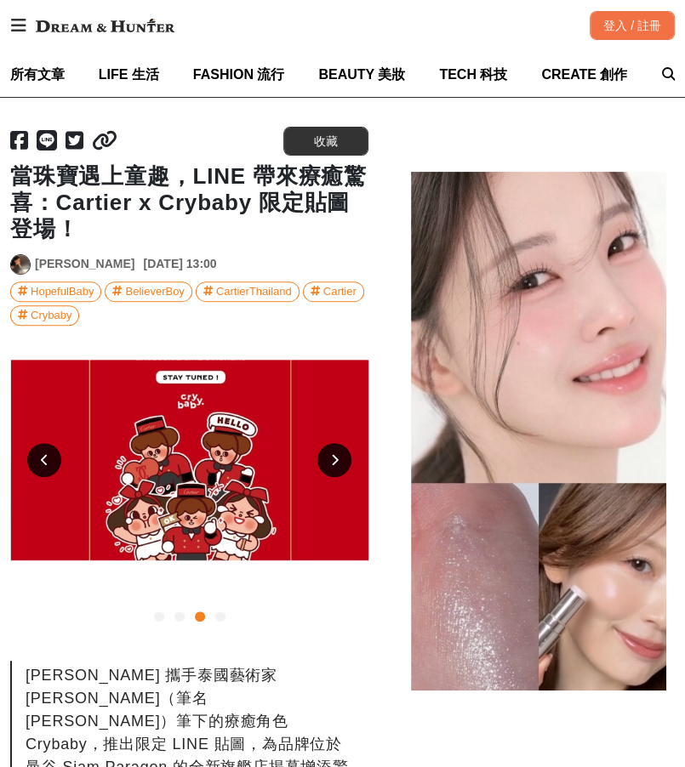
scroll to position [0, 716]
click at [336, 462] on icon at bounding box center [335, 460] width 8 height 12
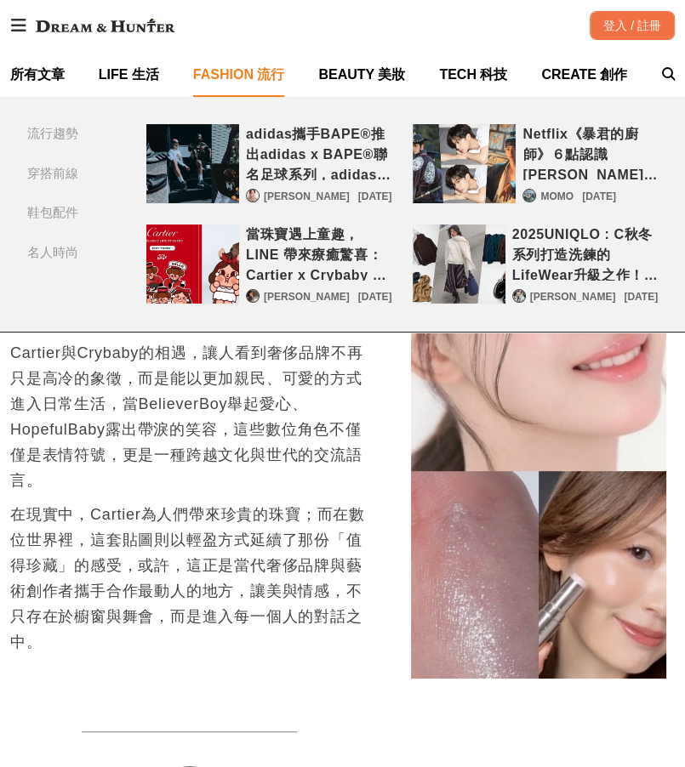
click at [215, 175] on div "adidas攜手BAPE®推出adidas x BAPE®聯名足球系列，adidas Originals點燃街頭與綠茵的熱情！" at bounding box center [192, 163] width 93 height 79
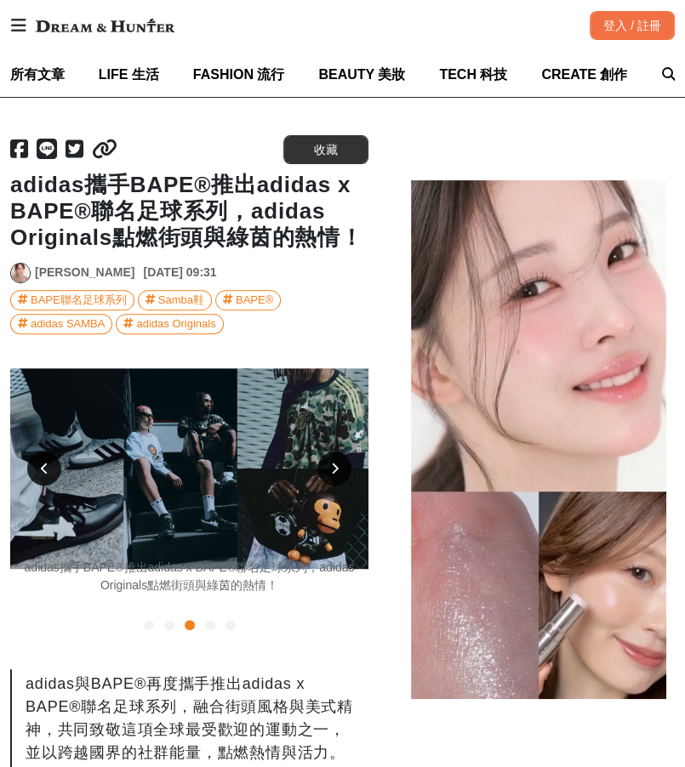
scroll to position [186, 0]
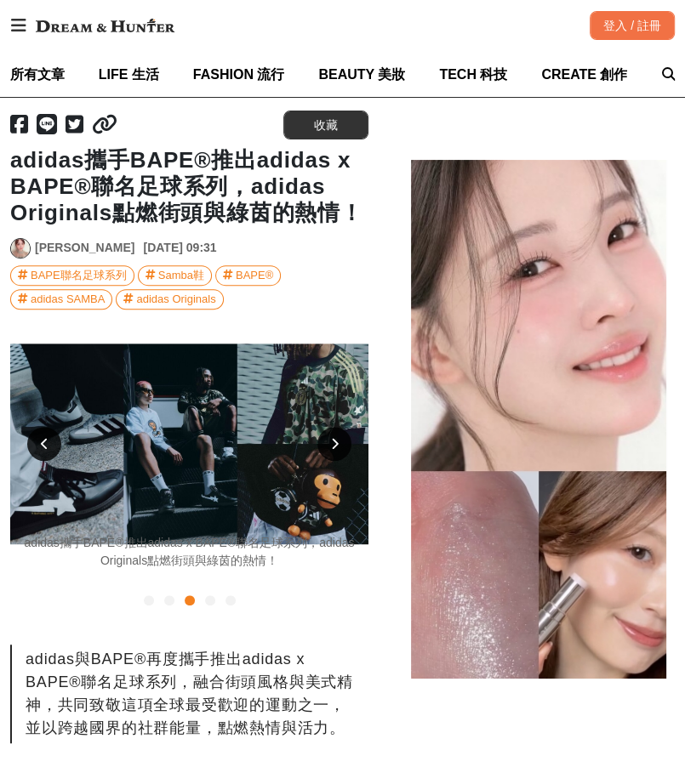
click at [333, 439] on icon at bounding box center [335, 444] width 8 height 12
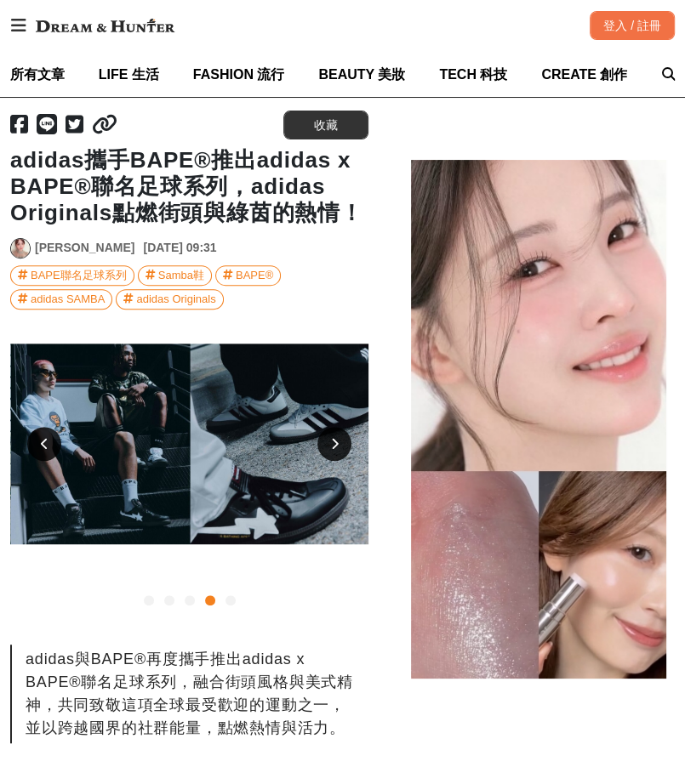
click at [333, 439] on icon at bounding box center [335, 444] width 8 height 12
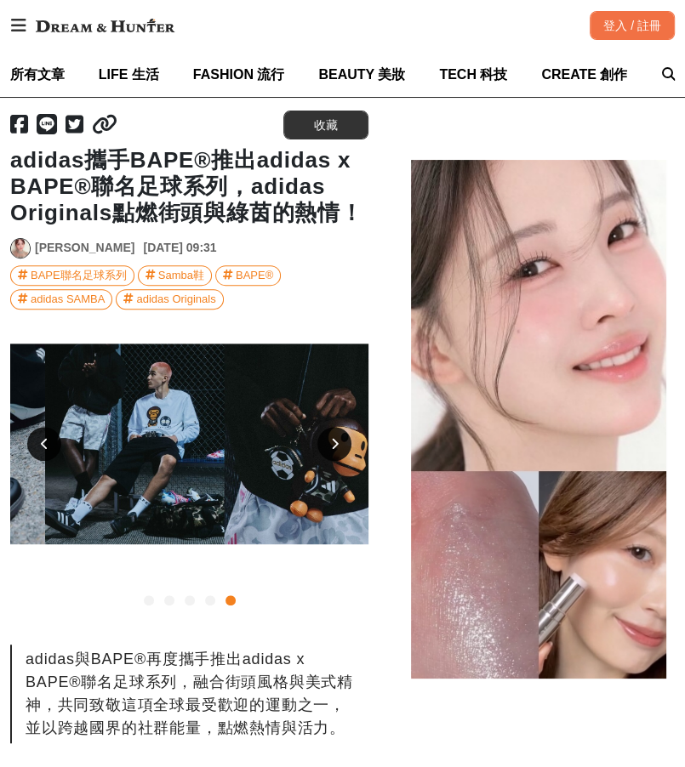
scroll to position [0, 1431]
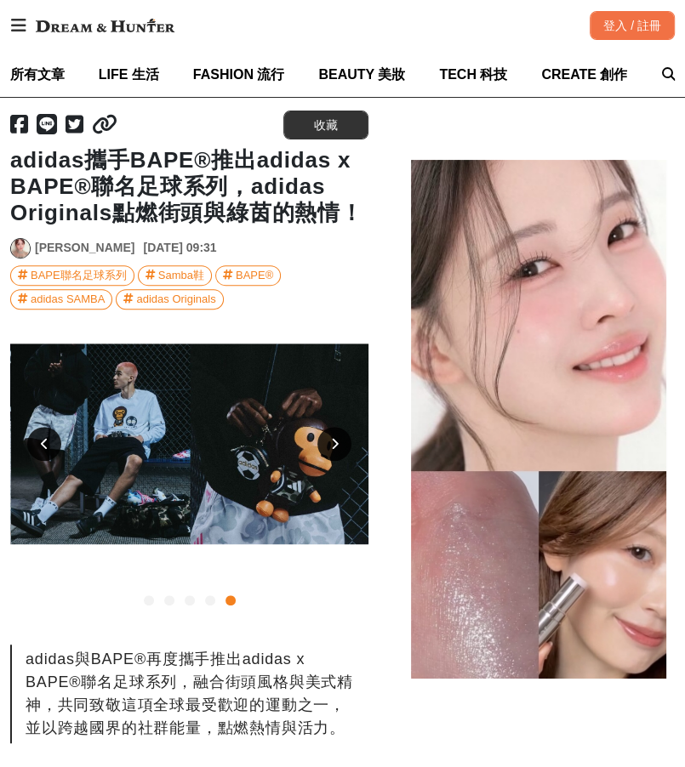
click at [333, 439] on icon at bounding box center [335, 444] width 8 height 12
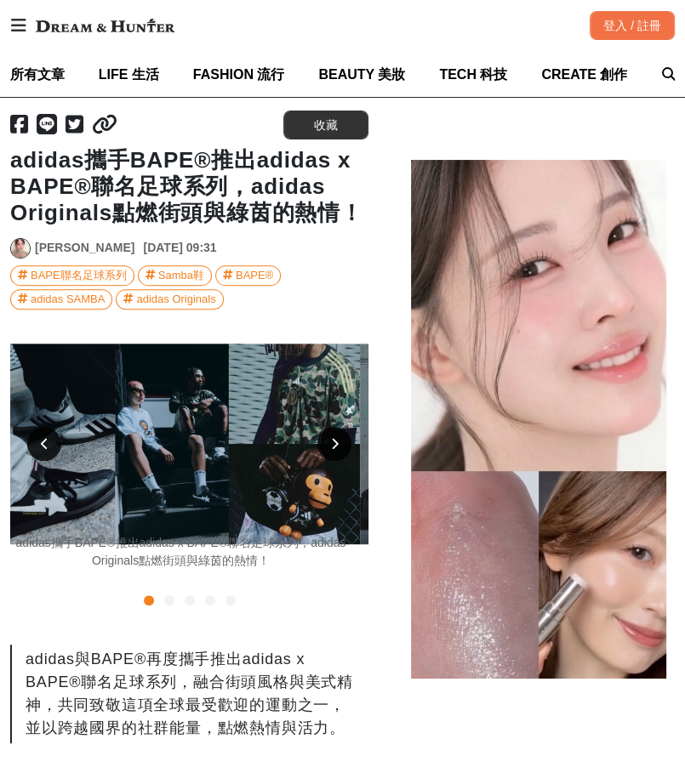
scroll to position [0, 0]
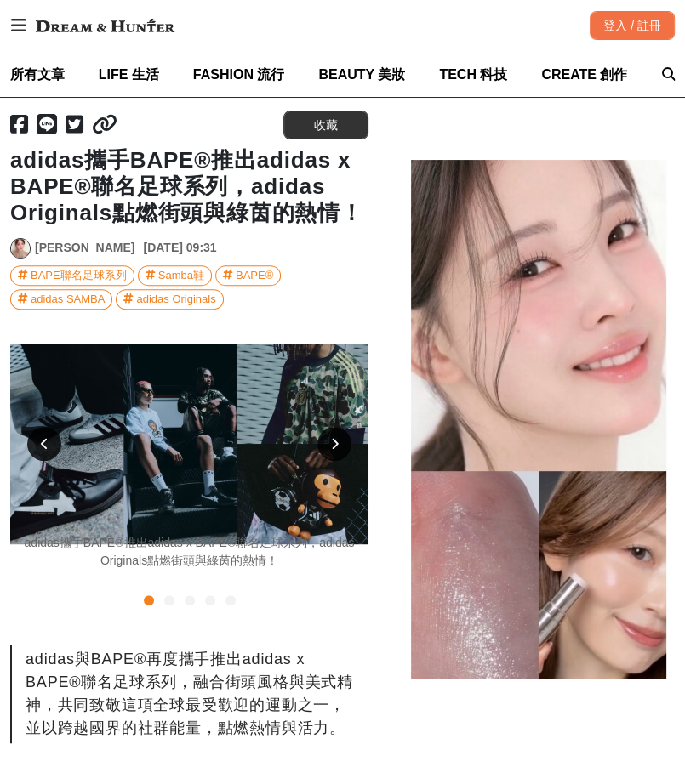
click at [333, 439] on icon at bounding box center [335, 444] width 8 height 12
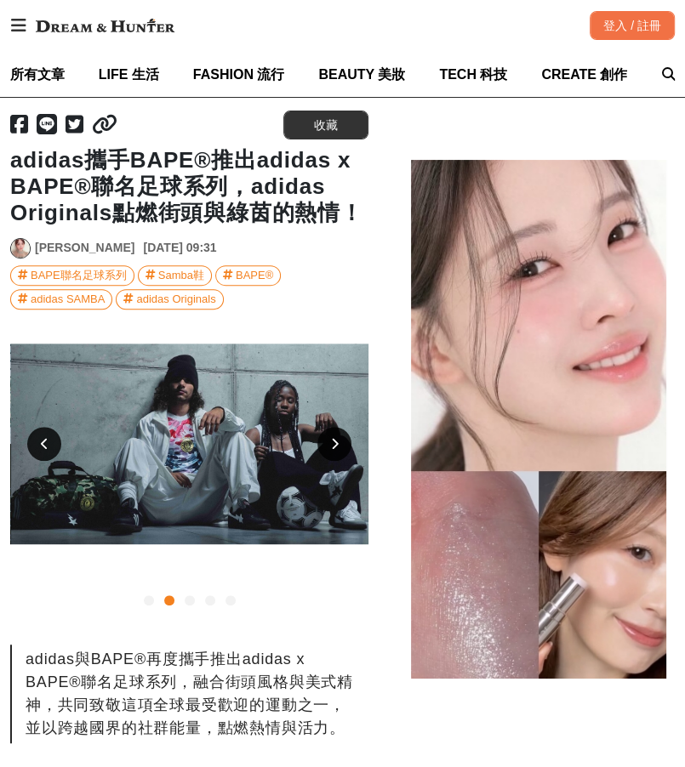
click at [333, 439] on icon at bounding box center [335, 444] width 8 height 12
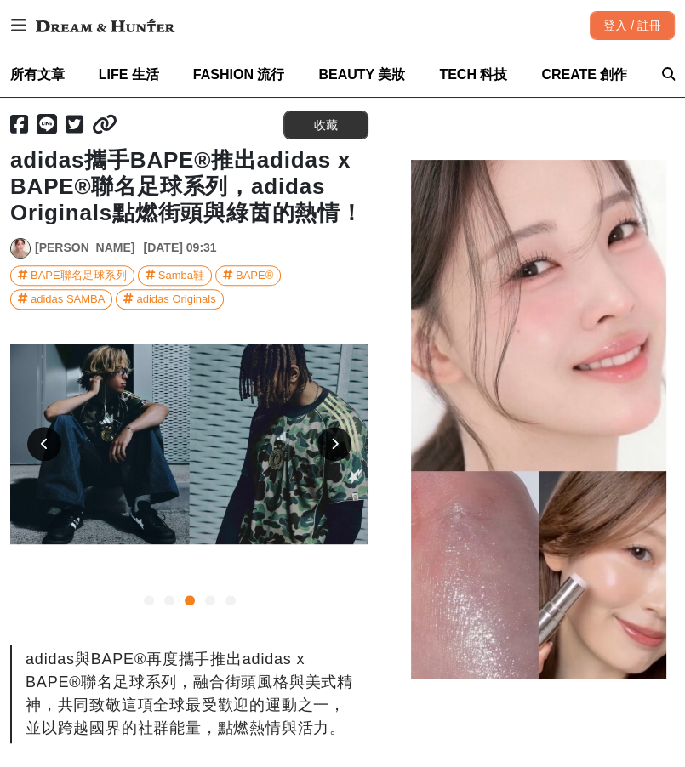
click at [333, 439] on icon at bounding box center [335, 444] width 8 height 12
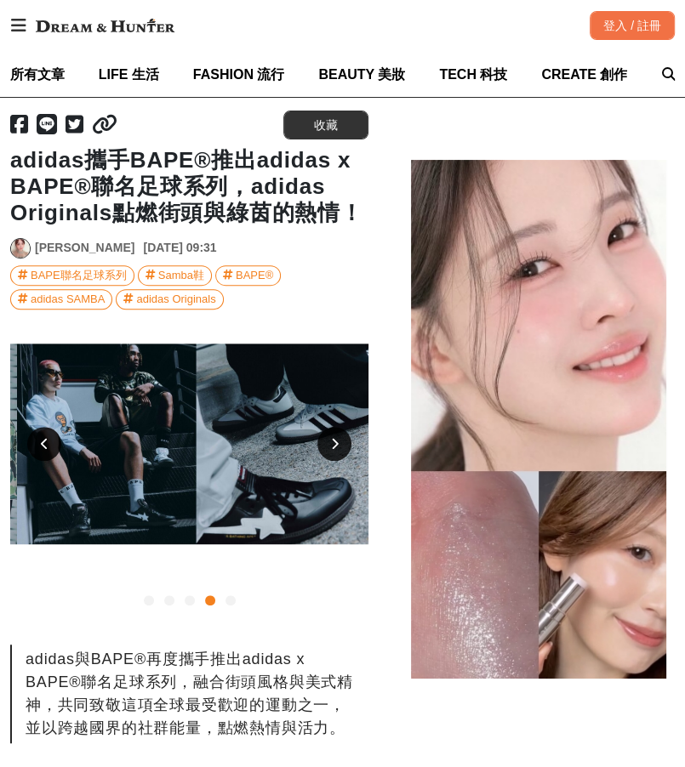
scroll to position [0, 1073]
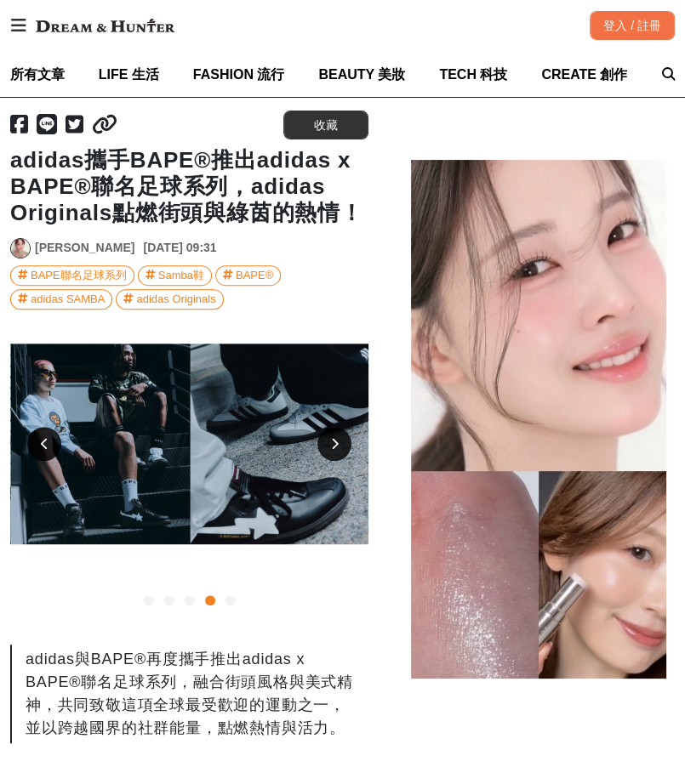
click at [333, 439] on icon at bounding box center [335, 444] width 8 height 12
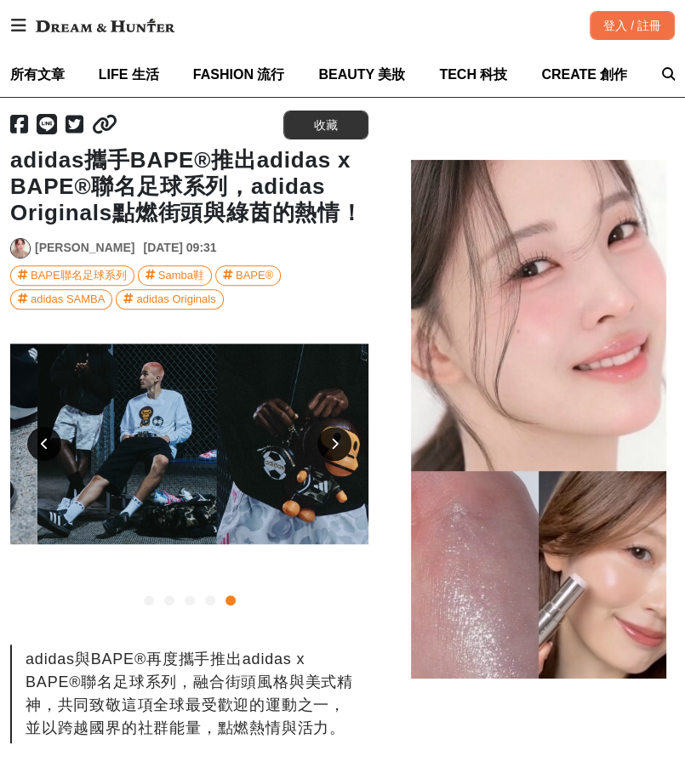
scroll to position [0, 1431]
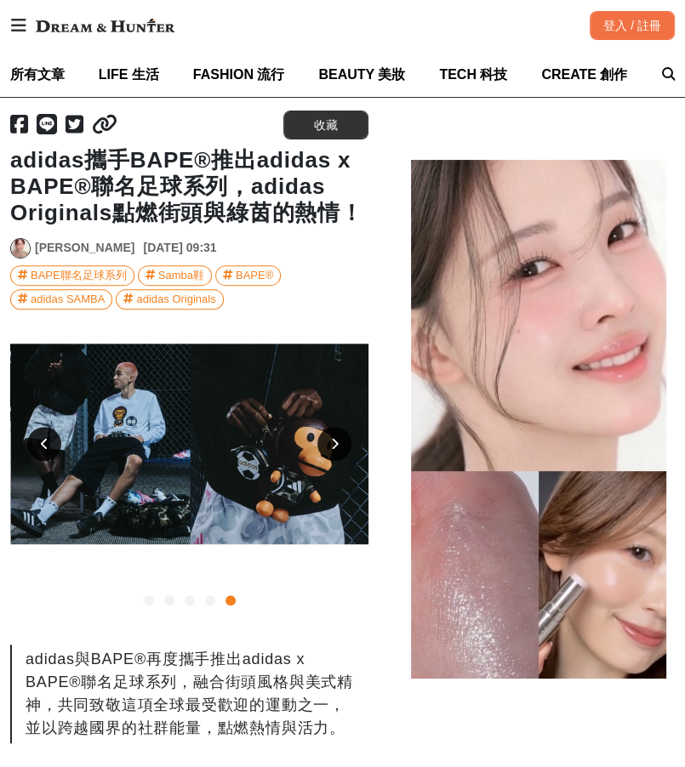
click at [333, 439] on icon at bounding box center [335, 444] width 8 height 12
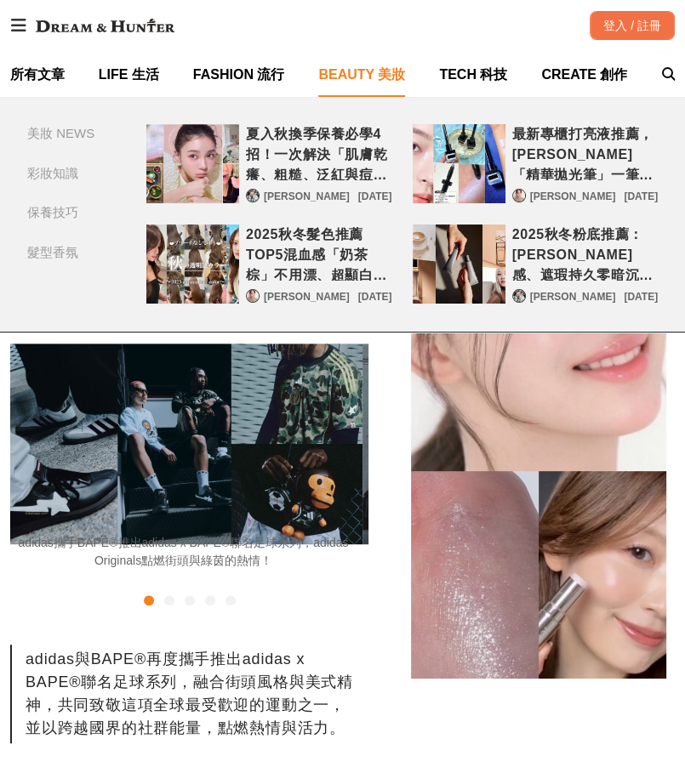
scroll to position [0, 0]
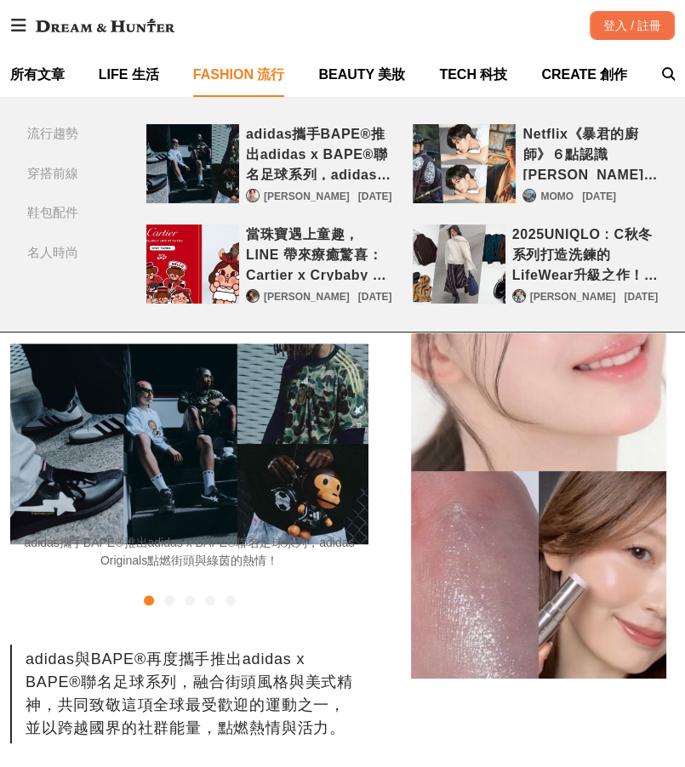
click at [270, 88] on link "FASHION 流行" at bounding box center [239, 74] width 92 height 45
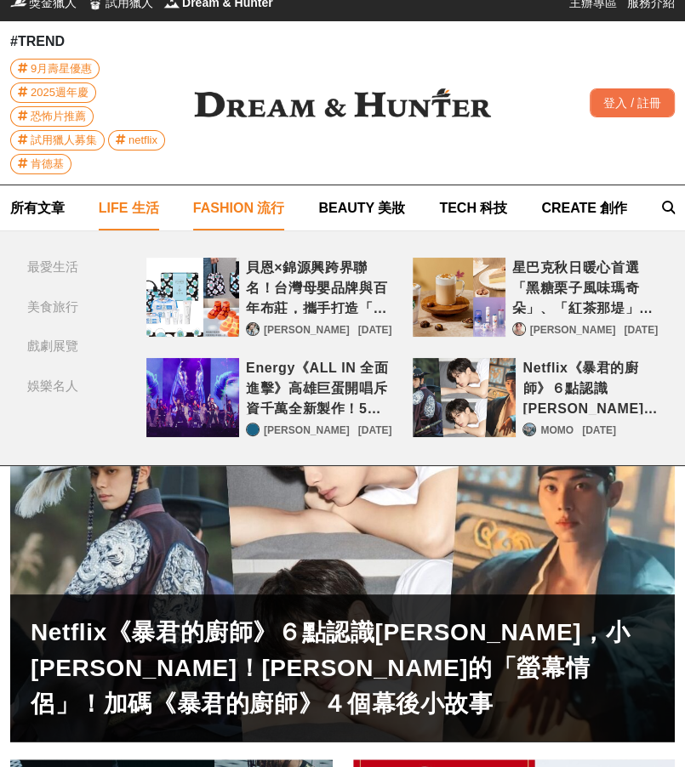
click at [143, 208] on span "LIFE 生活" at bounding box center [129, 208] width 60 height 14
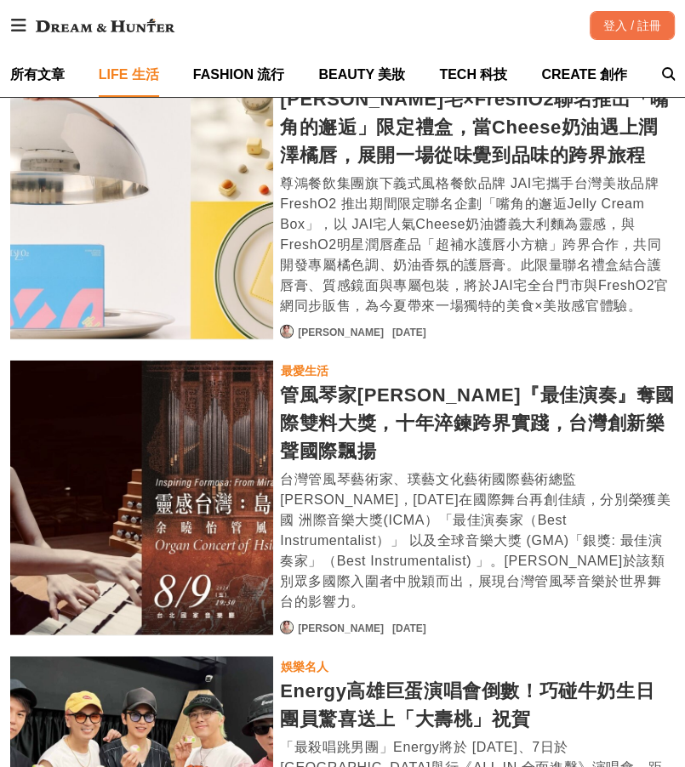
scroll to position [2142, 0]
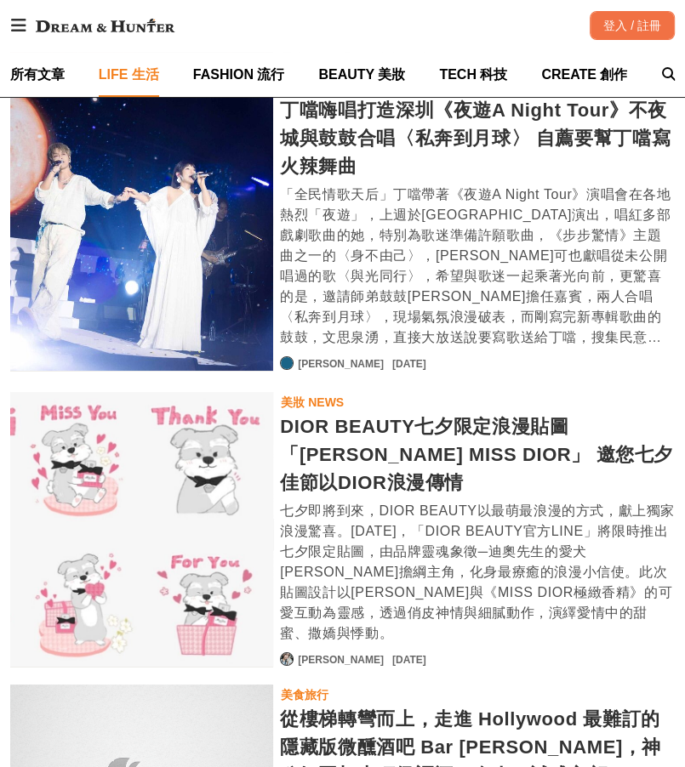
scroll to position [6403, 0]
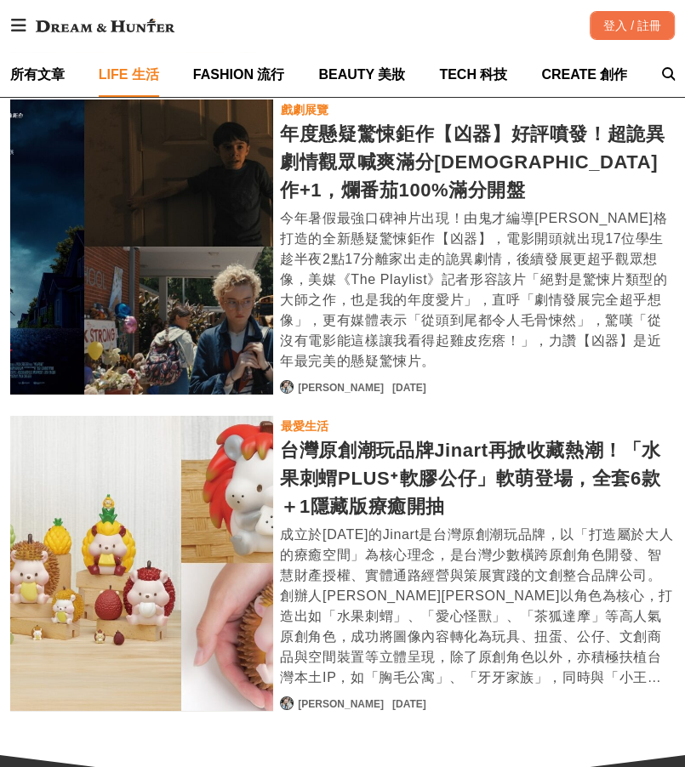
scroll to position [9622, 0]
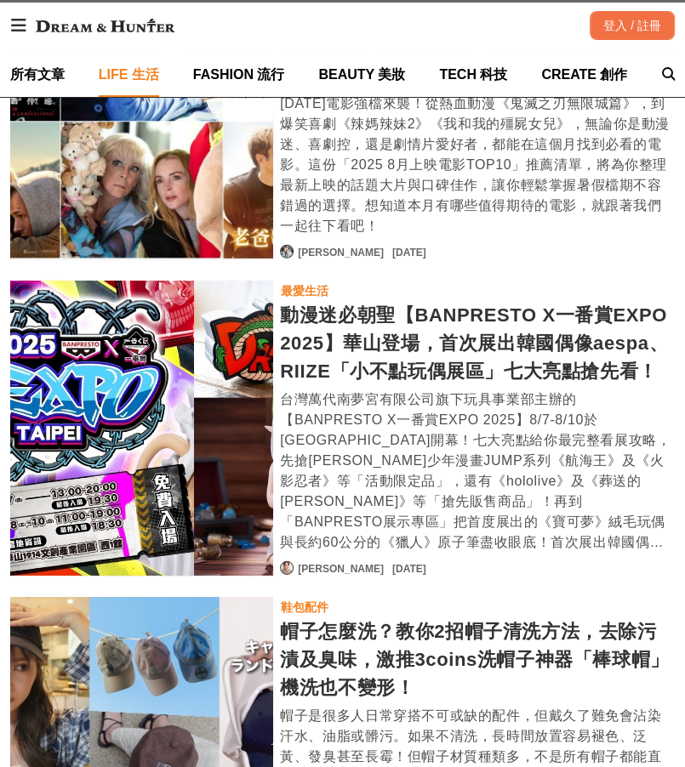
scroll to position [13023, 0]
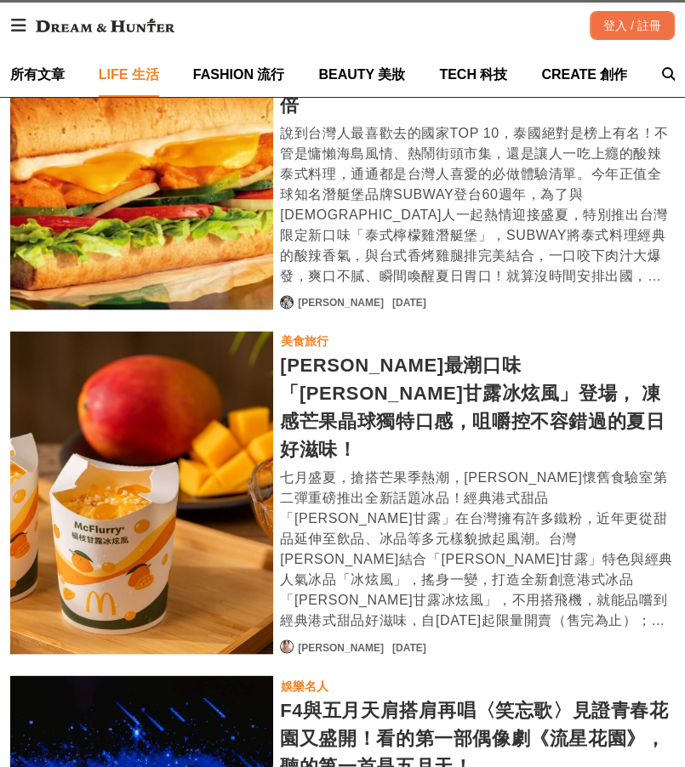
scroll to position [14412, 0]
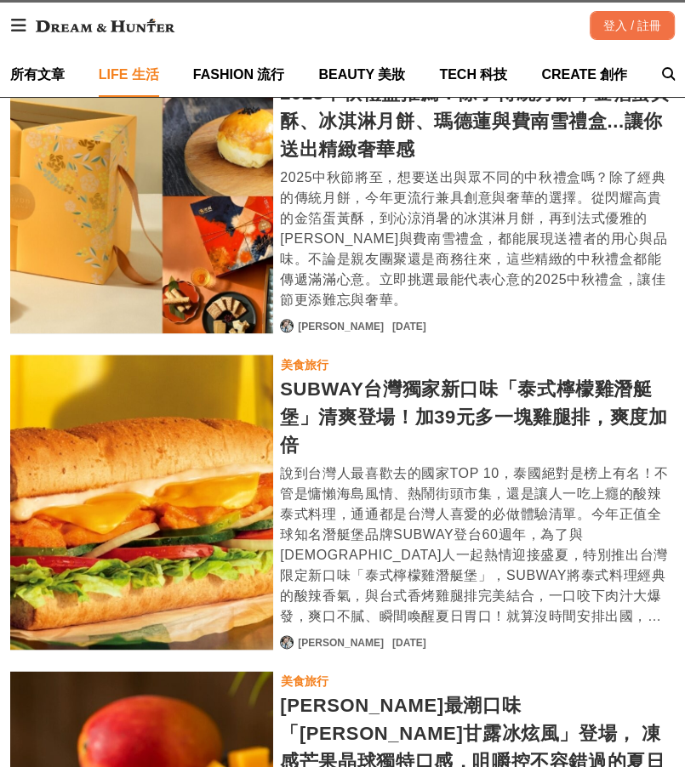
scroll to position [11011, 0]
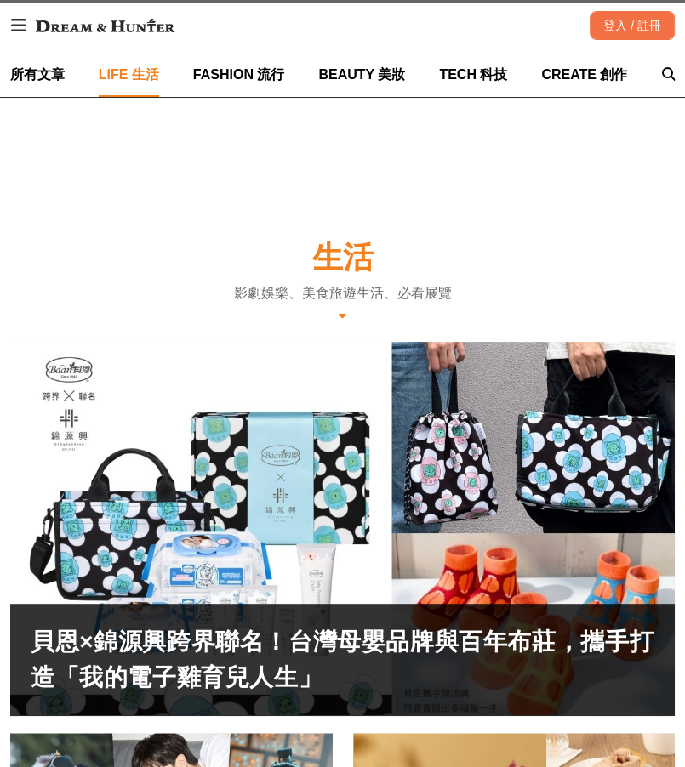
scroll to position [628, 0]
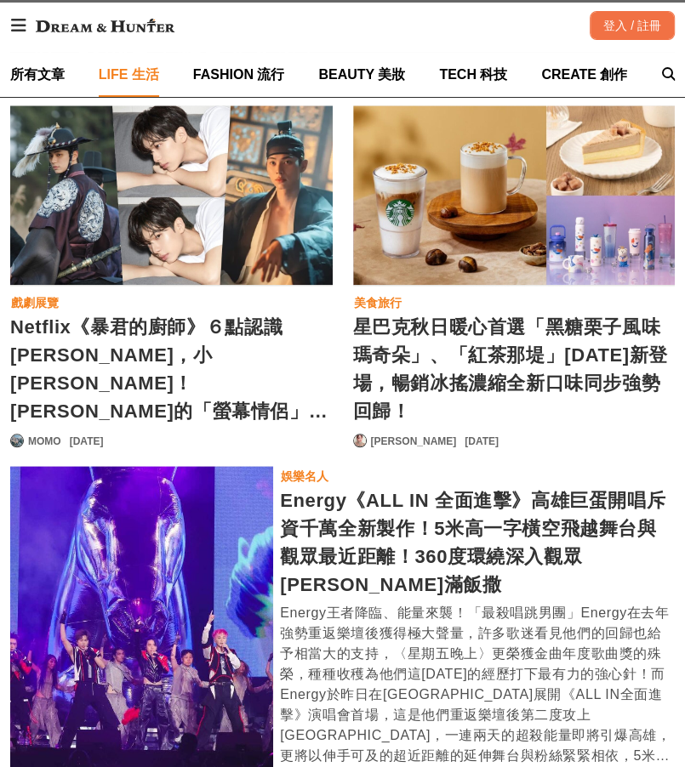
scroll to position [1361, 0]
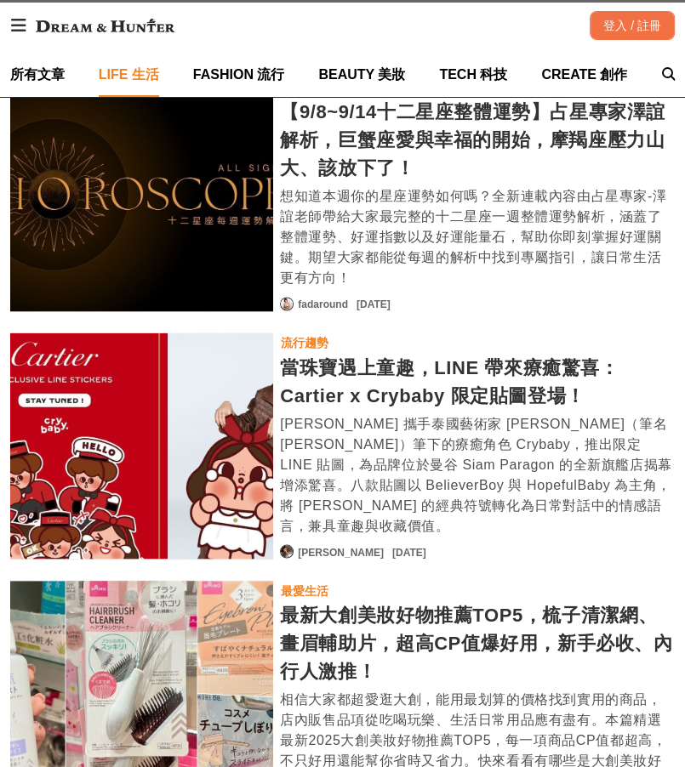
scroll to position [1538, 0]
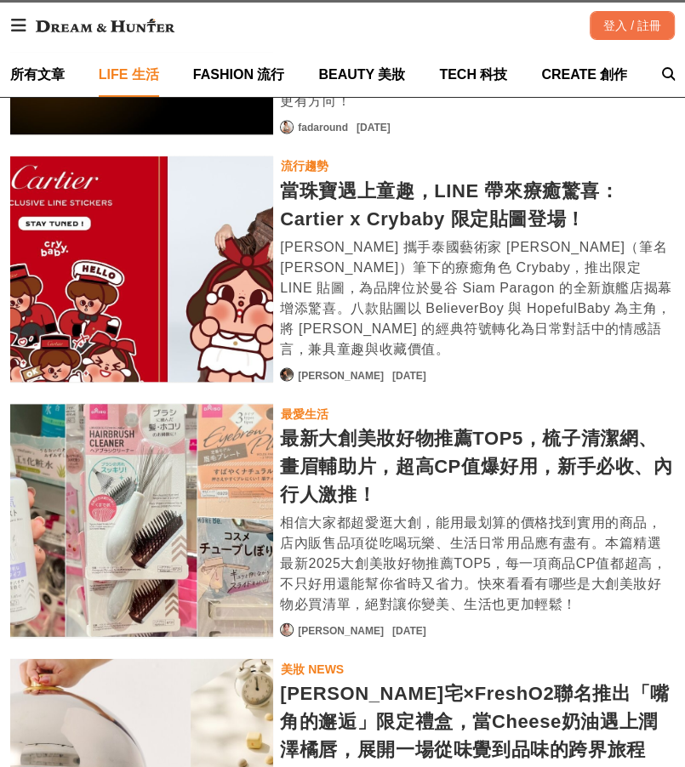
scroll to position [2443, 0]
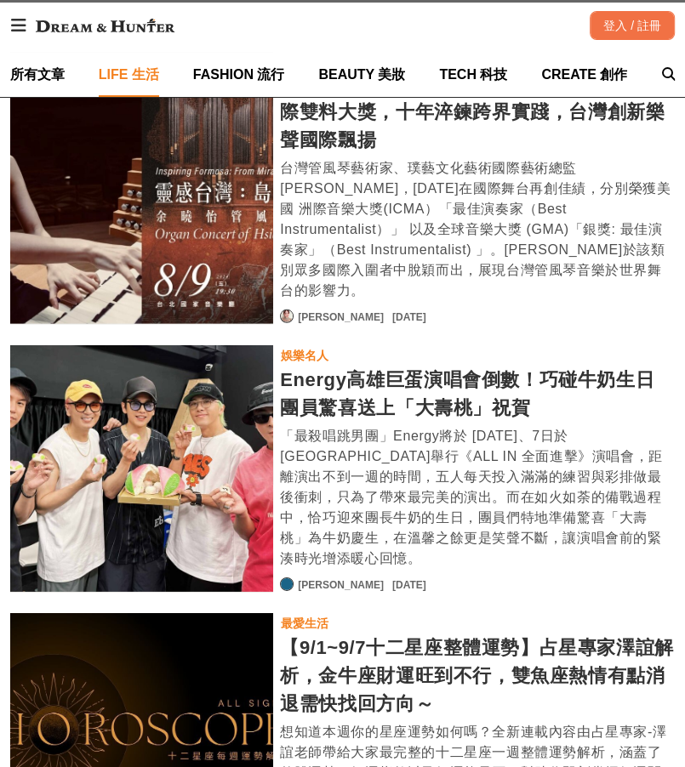
scroll to position [2912, 0]
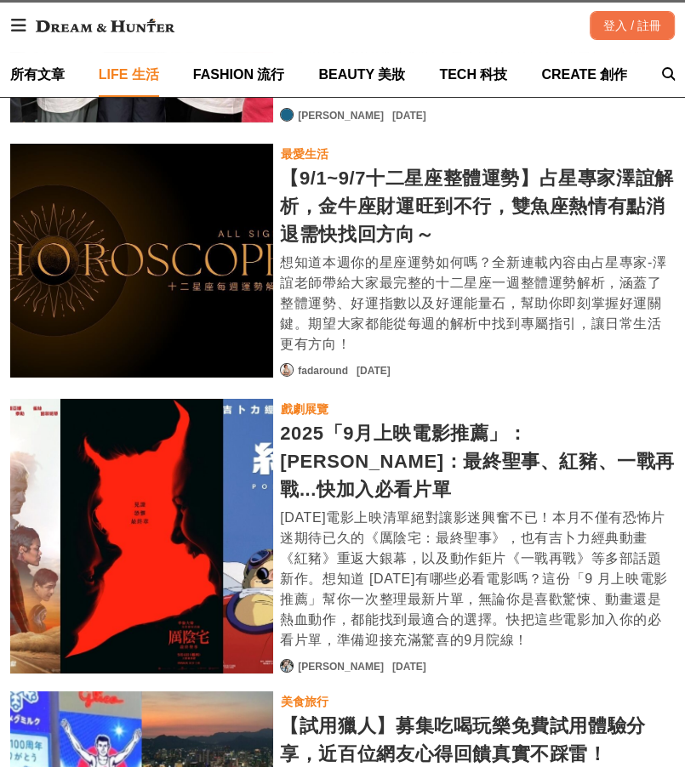
scroll to position [4022, 0]
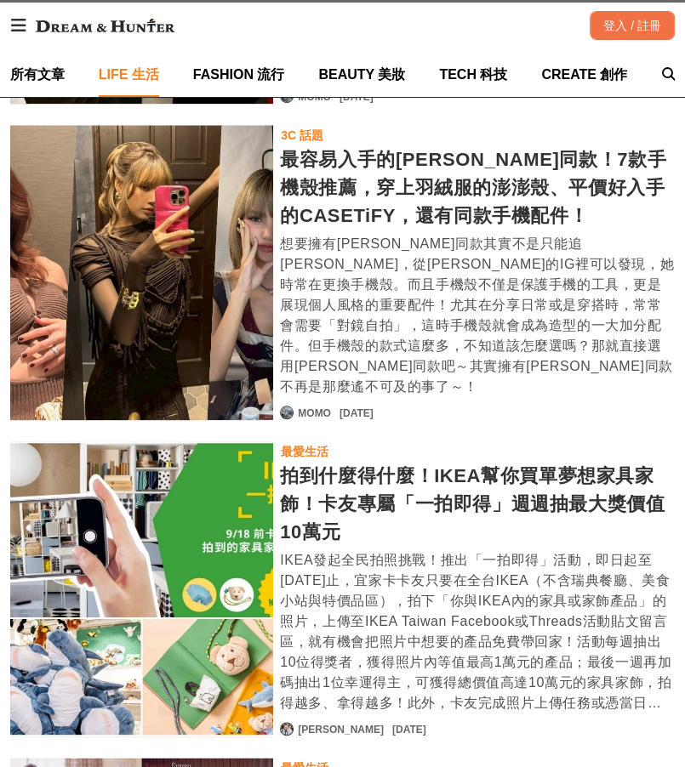
scroll to position [4713, 0]
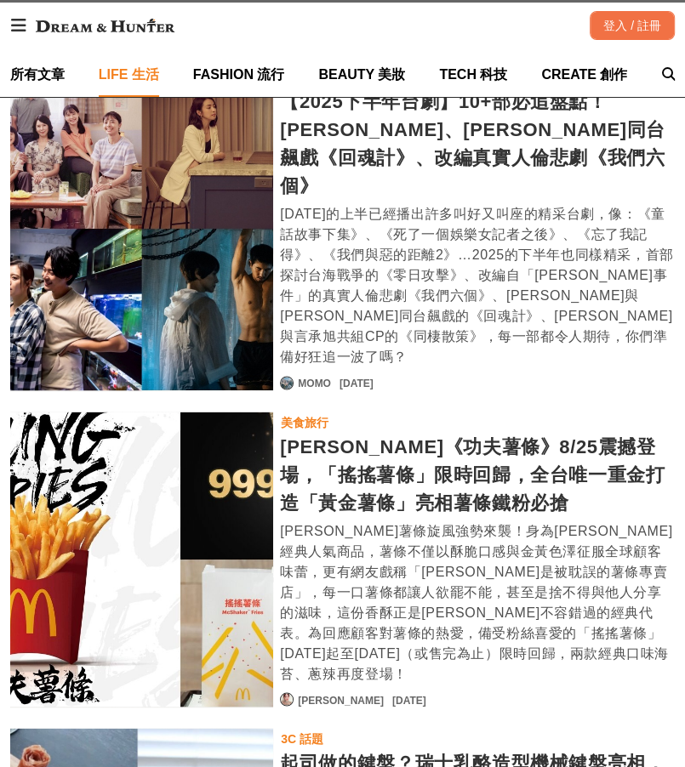
scroll to position [5188, 0]
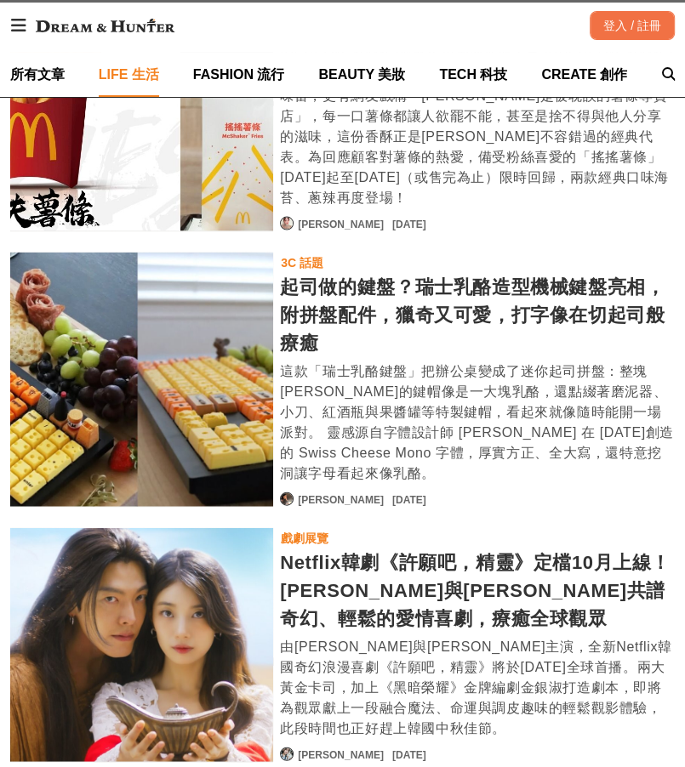
scroll to position [5322, 0]
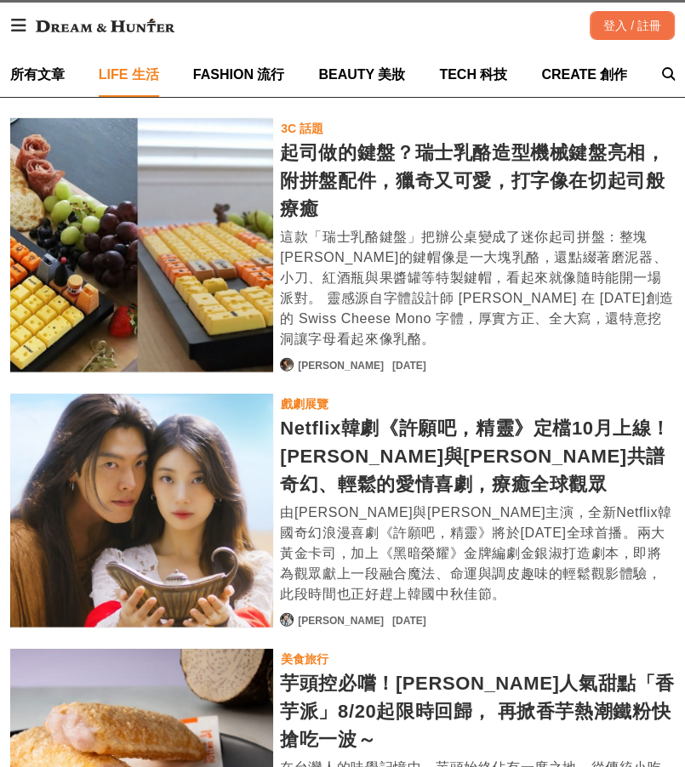
scroll to position [5698, 0]
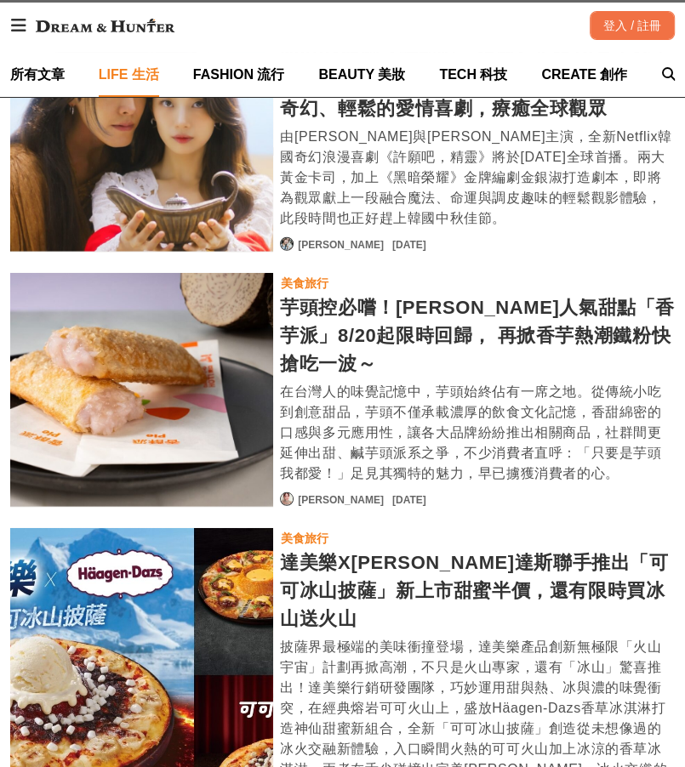
scroll to position [5972, 0]
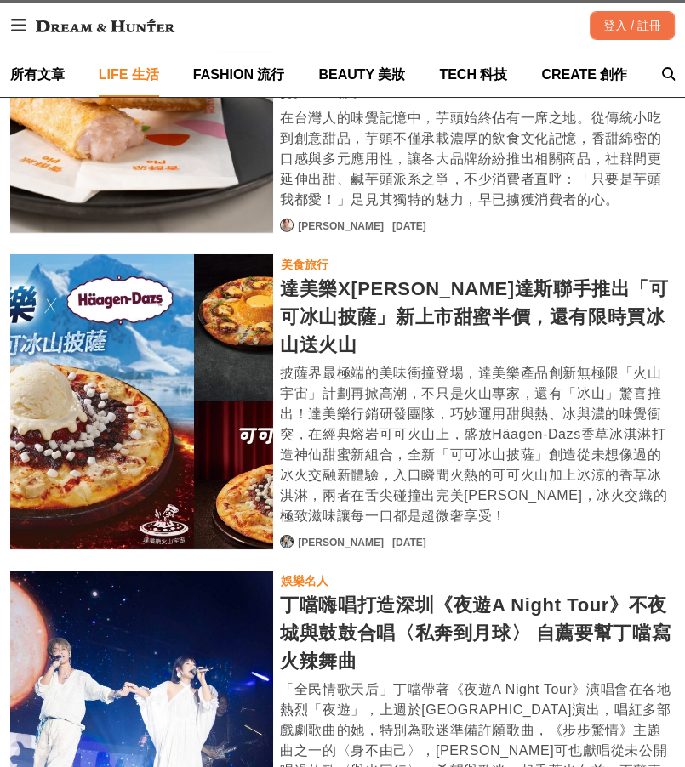
scroll to position [4167, 0]
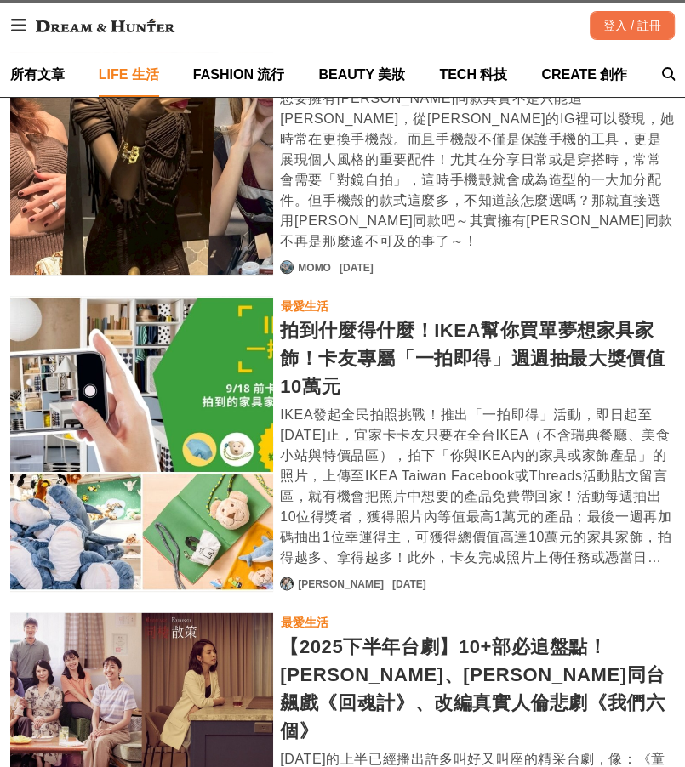
scroll to position [2509, 0]
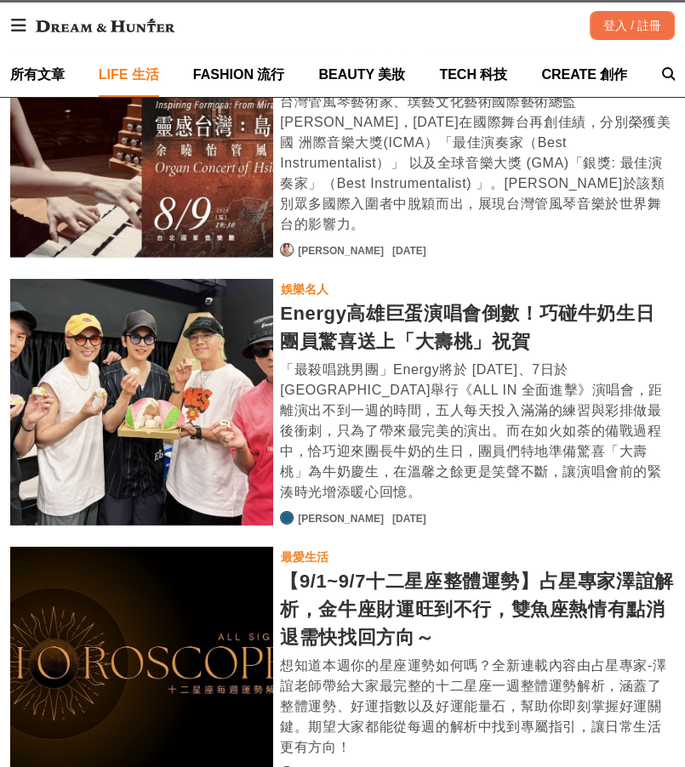
scroll to position [595, 0]
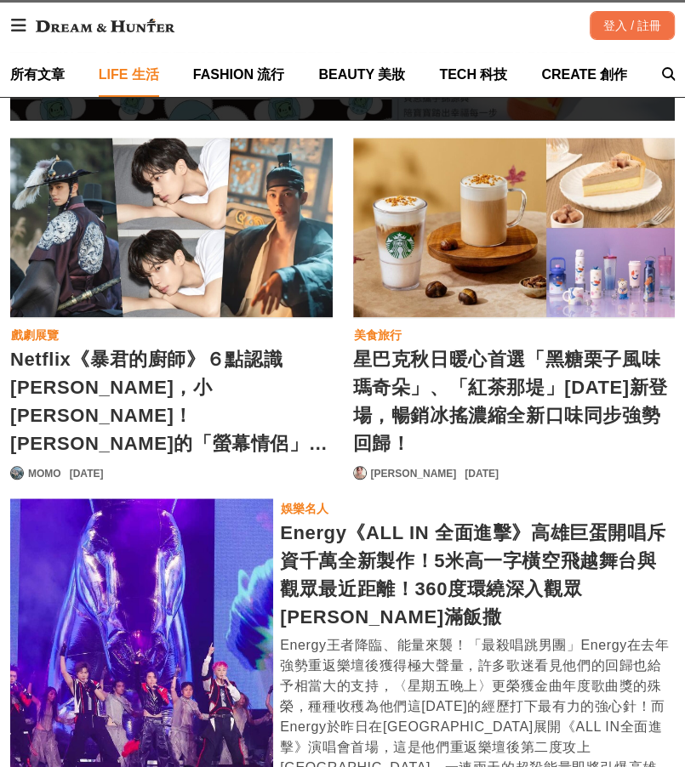
scroll to position [255, 0]
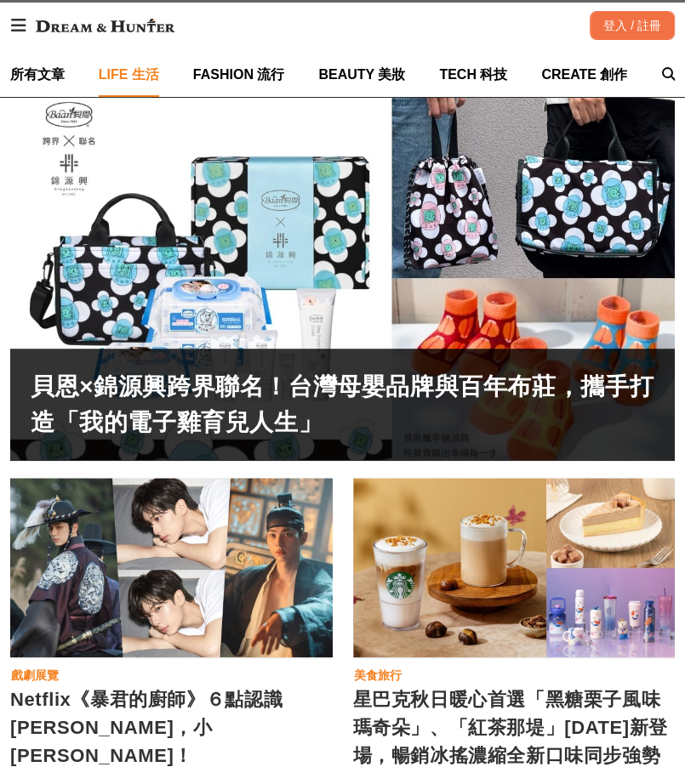
click at [447, 591] on div "星巴克秋日暖心首選「黑糖栗子風味瑪奇朵」、「紅茶那堤」9月10日新登場，暢銷冰搖濃縮全新口味同步強勢回歸！" at bounding box center [514, 568] width 322 height 180
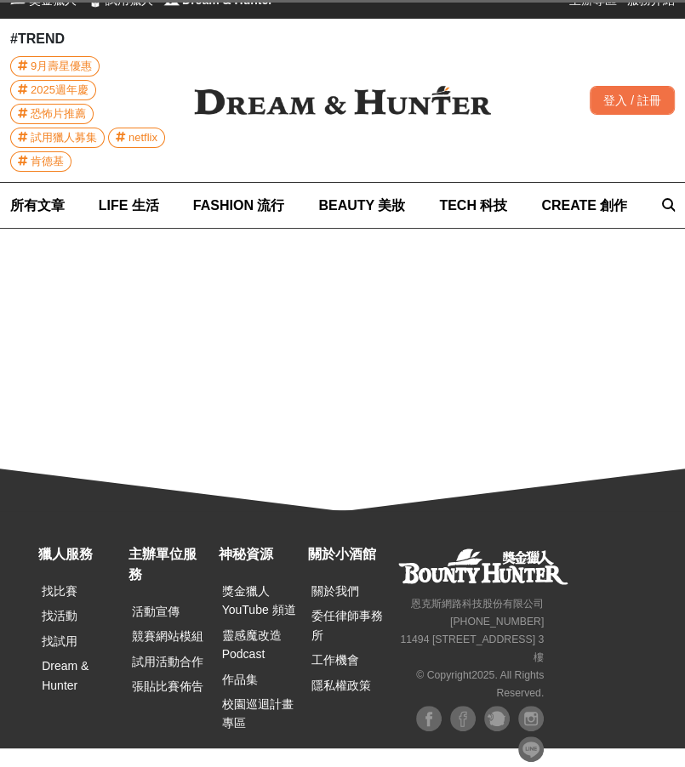
scroll to position [16, 0]
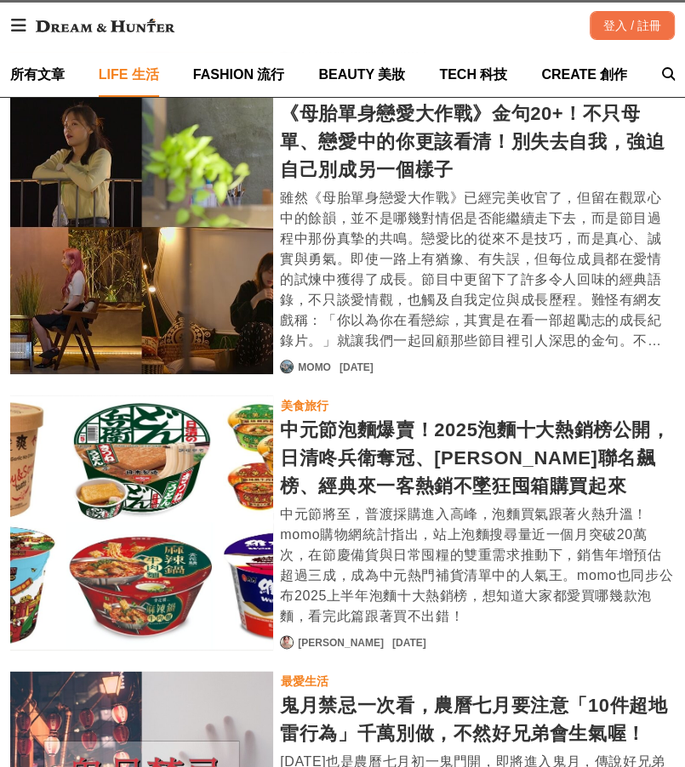
scroll to position [4439, 0]
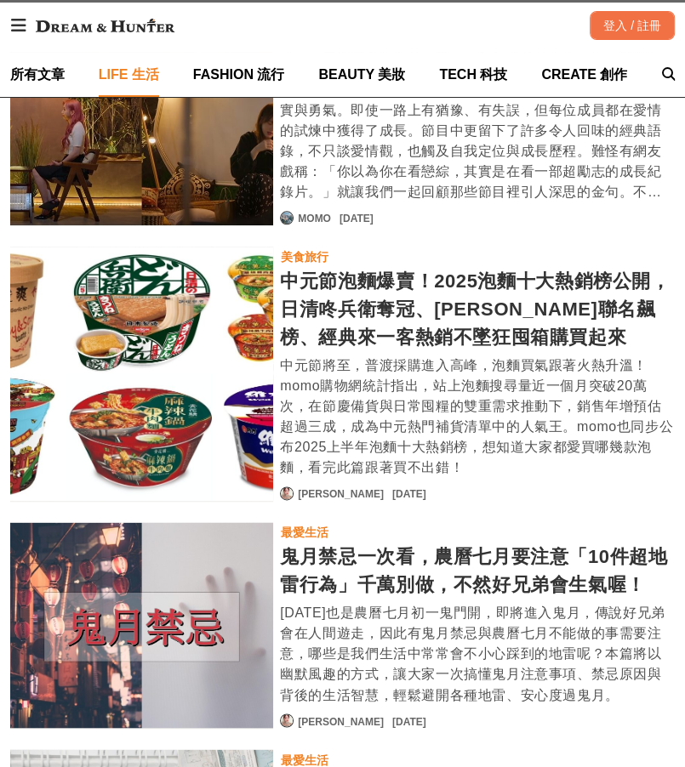
scroll to position [4694, 0]
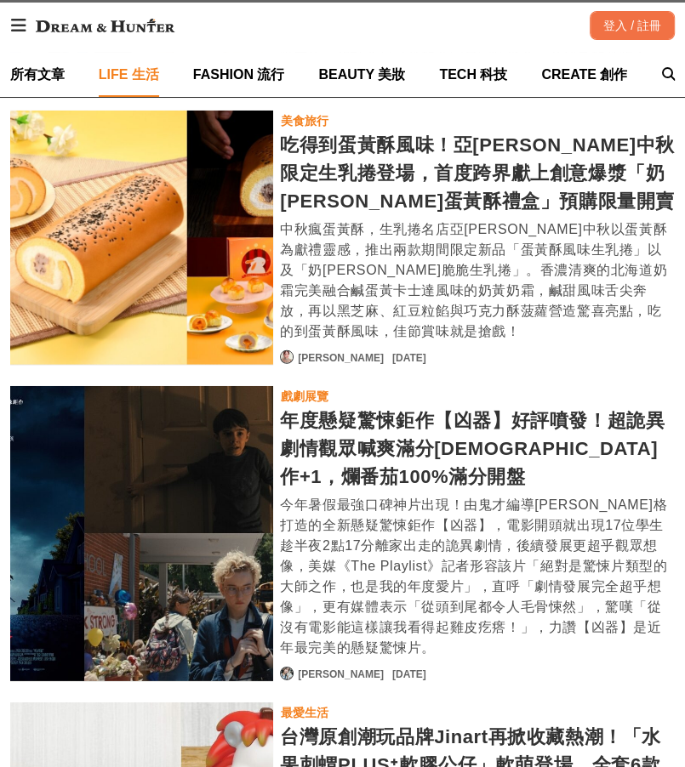
scroll to position [6140, 0]
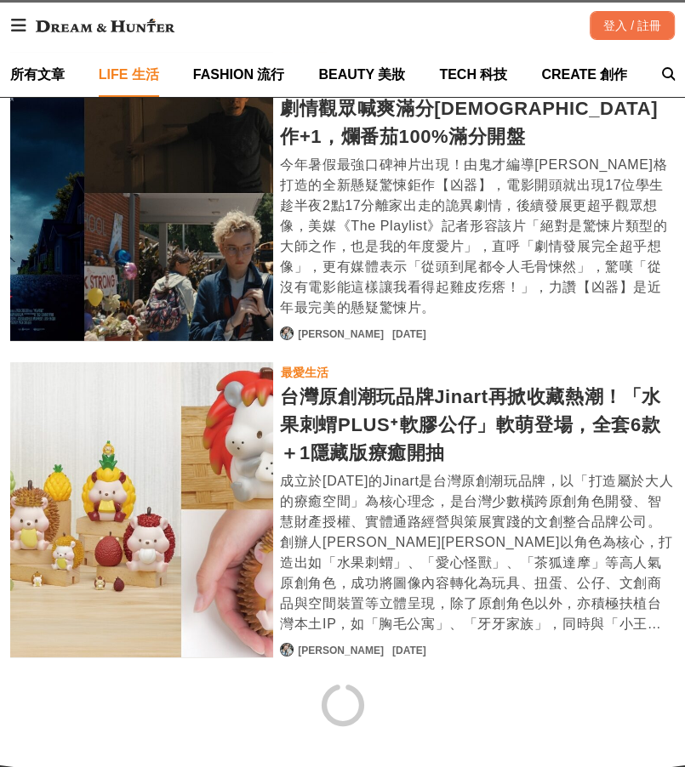
scroll to position [6352, 0]
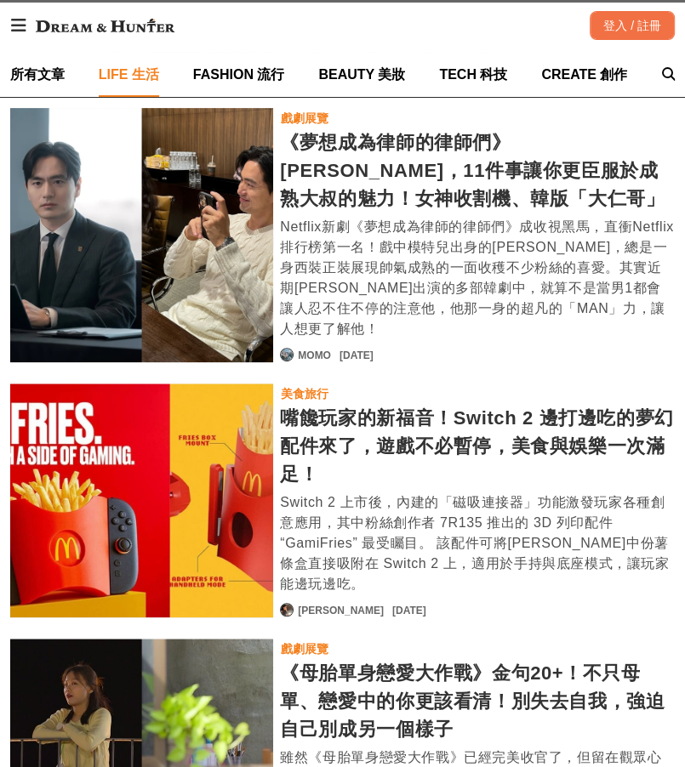
scroll to position [2919, 0]
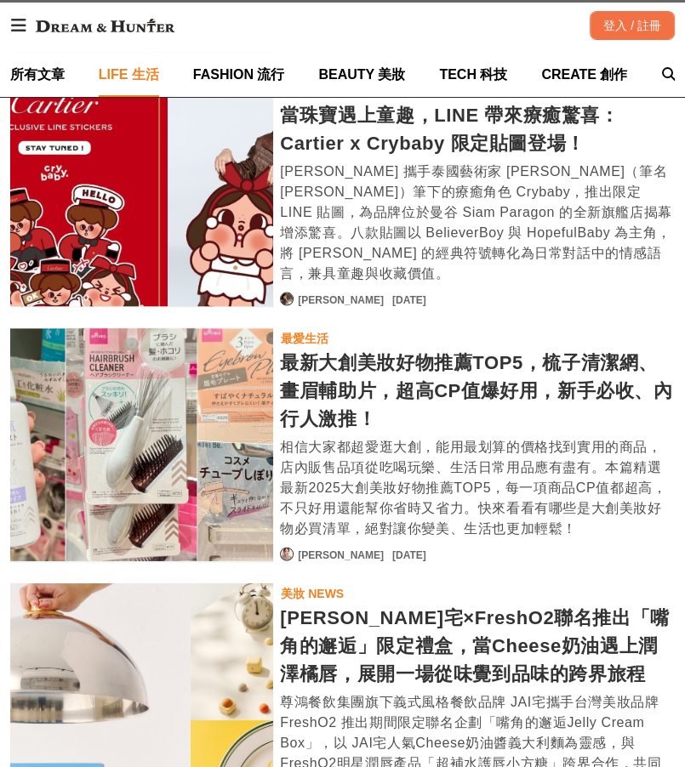
scroll to position [584, 0]
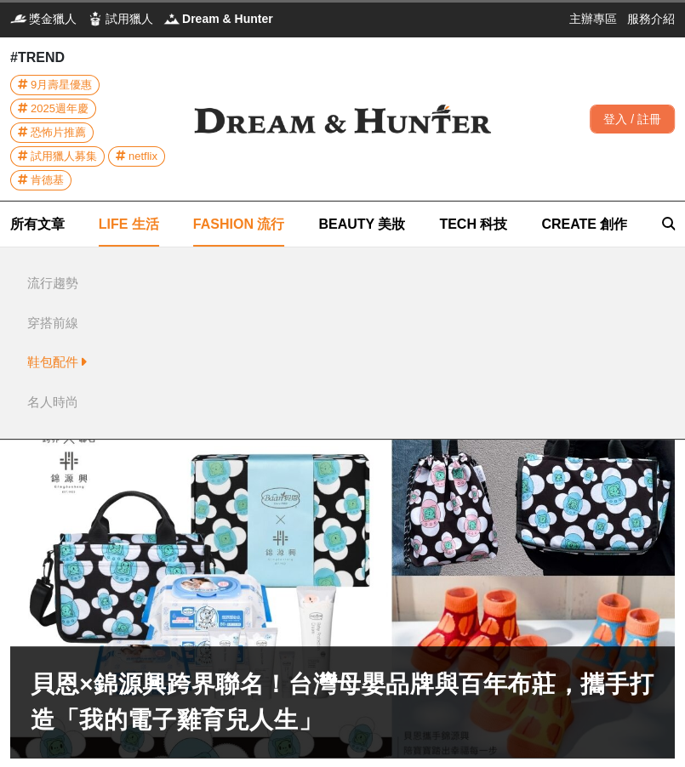
click at [47, 361] on div "鞋包配件" at bounding box center [52, 363] width 51 height 20
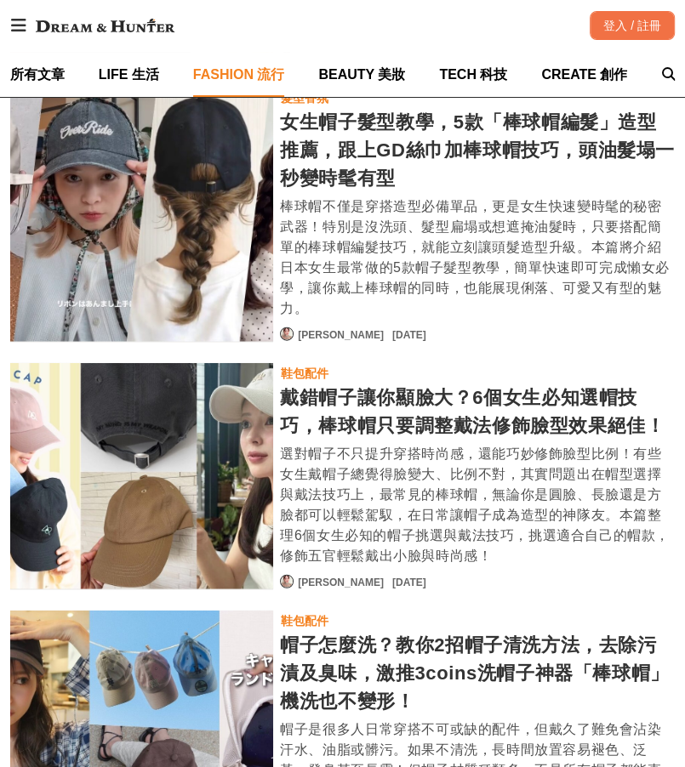
scroll to position [2041, 0]
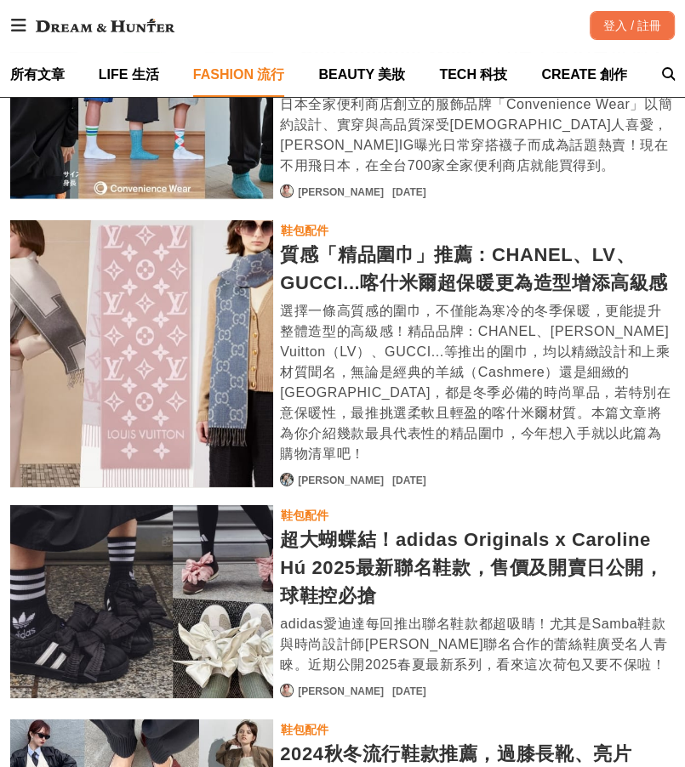
scroll to position [6066, 0]
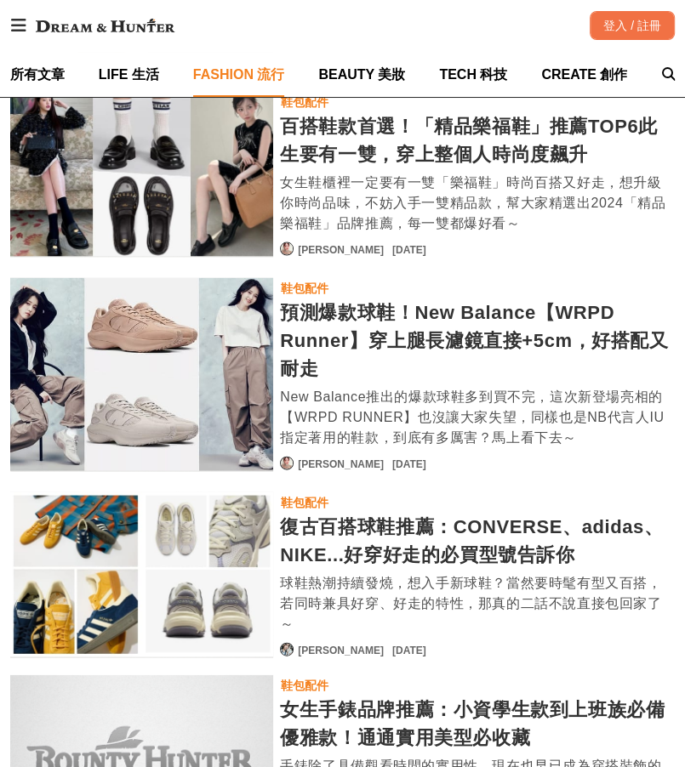
scroll to position [8532, 0]
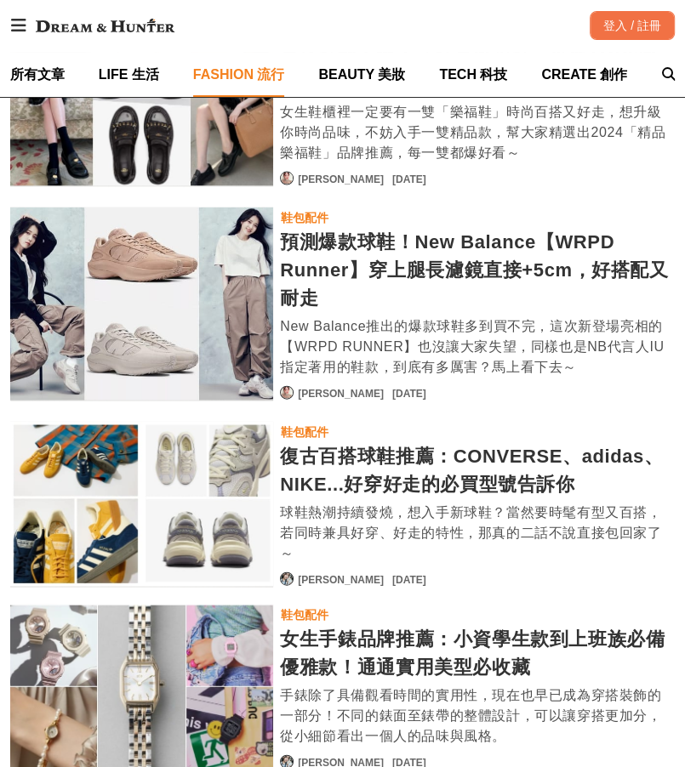
scroll to position [8787, 0]
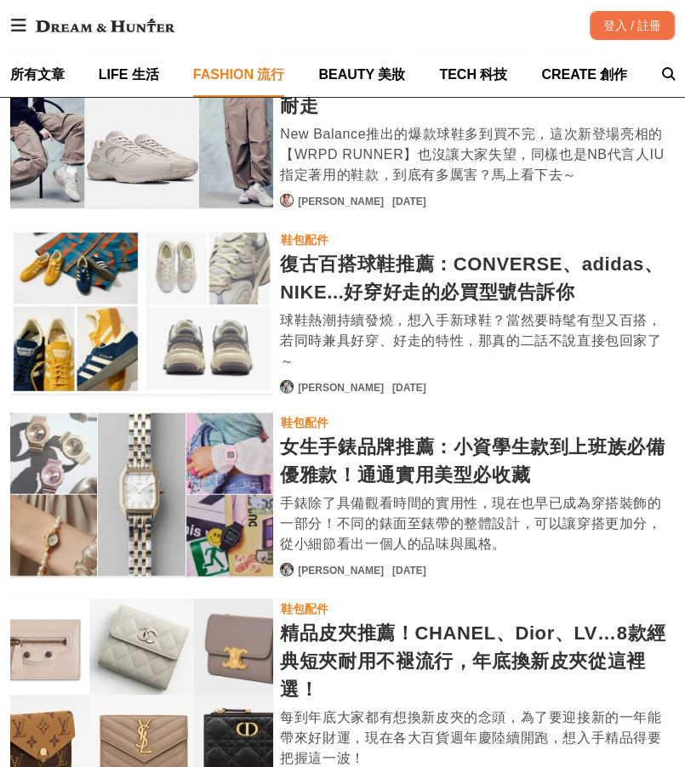
click at [205, 599] on div "精品皮夾推薦！CHANEL、Dior、LV…8款經典短夾耐用不褪流行，年底換新皮夾從這裡選！" at bounding box center [141, 695] width 263 height 193
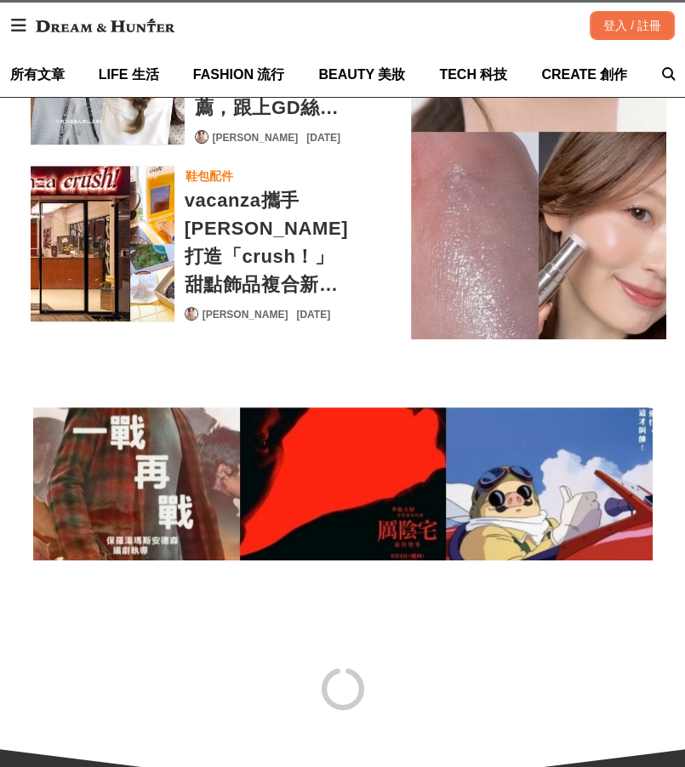
scroll to position [7160, 0]
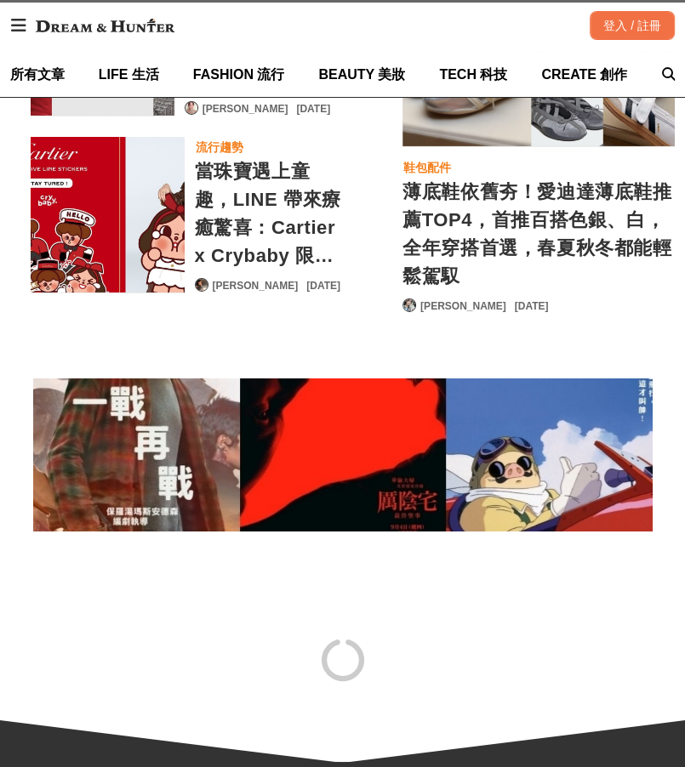
scroll to position [13199, 0]
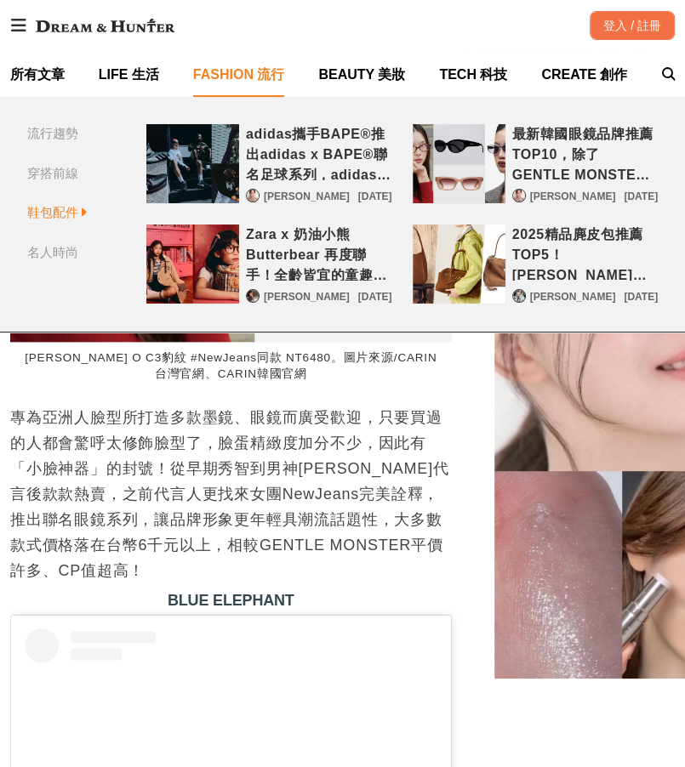
scroll to position [0, 1764]
click at [59, 207] on div "鞋包配件" at bounding box center [52, 213] width 51 height 20
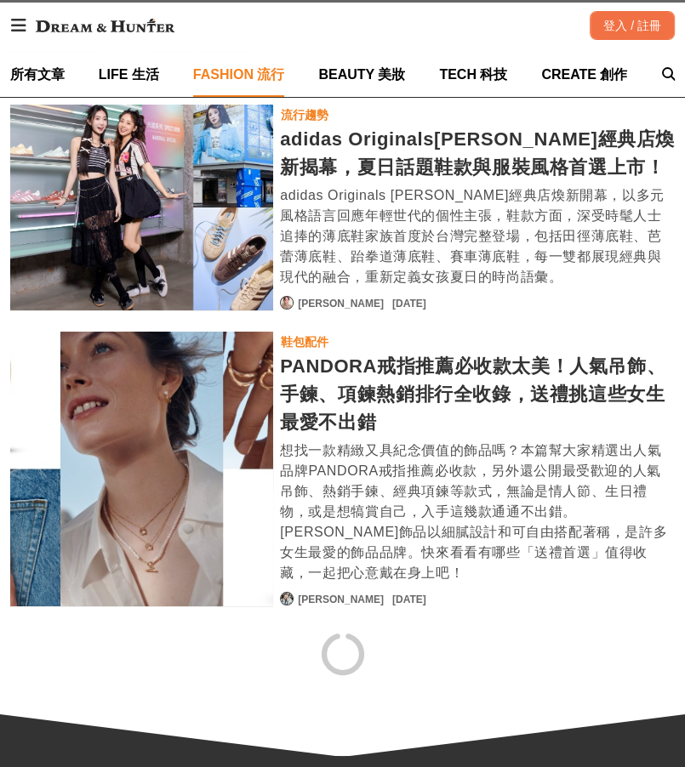
scroll to position [3078, 0]
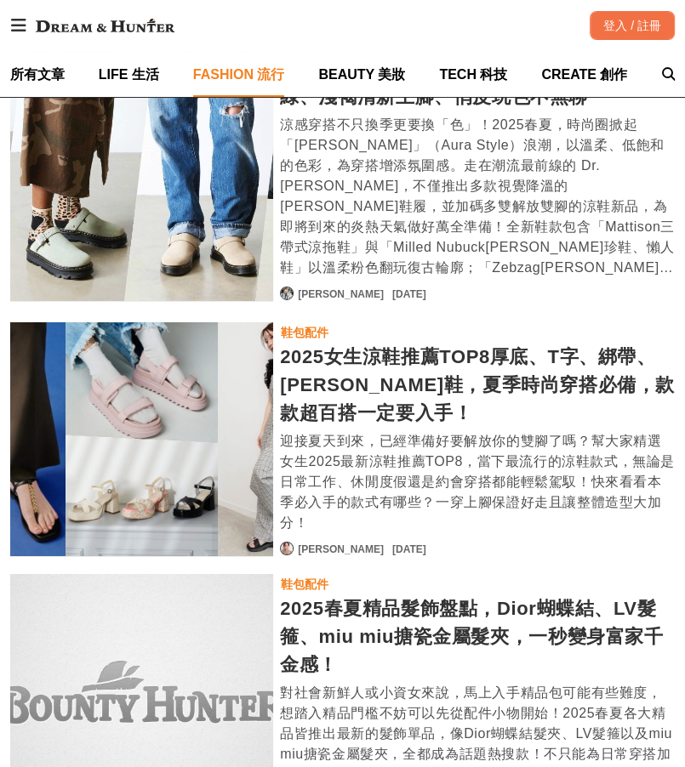
scroll to position [6253, 0]
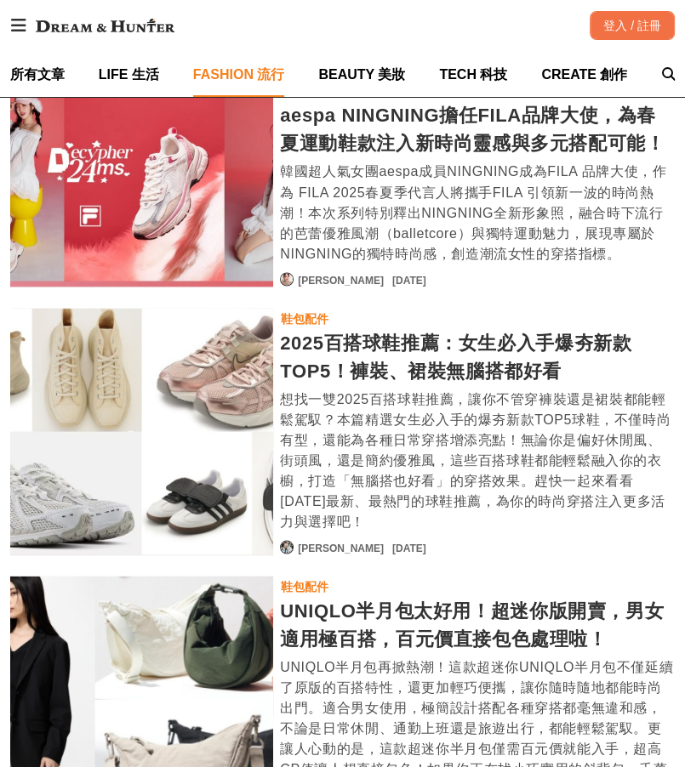
scroll to position [8379, 0]
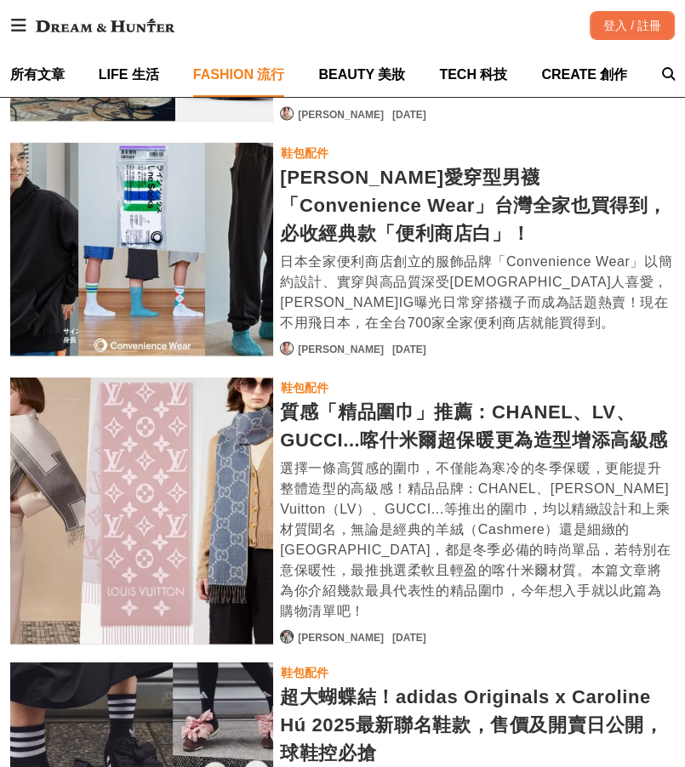
scroll to position [12206, 0]
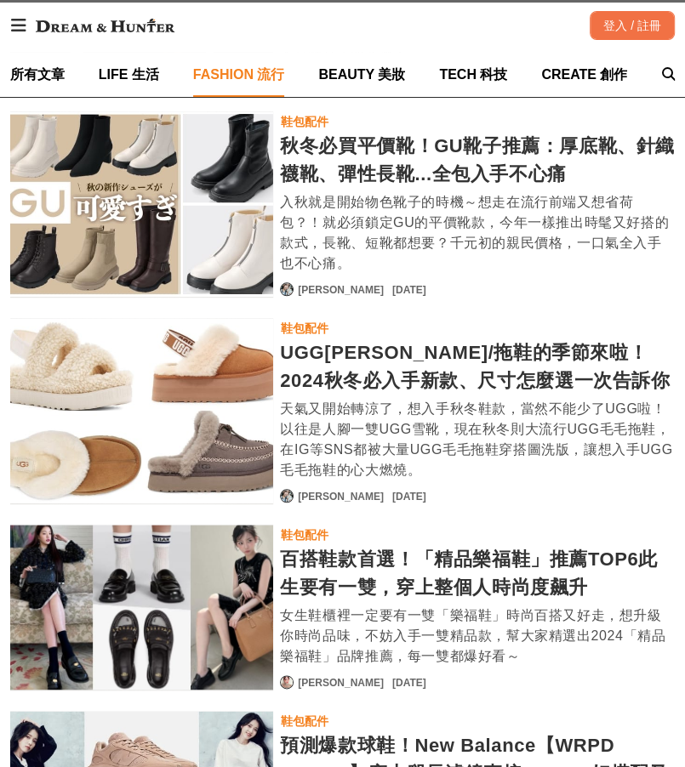
scroll to position [14418, 0]
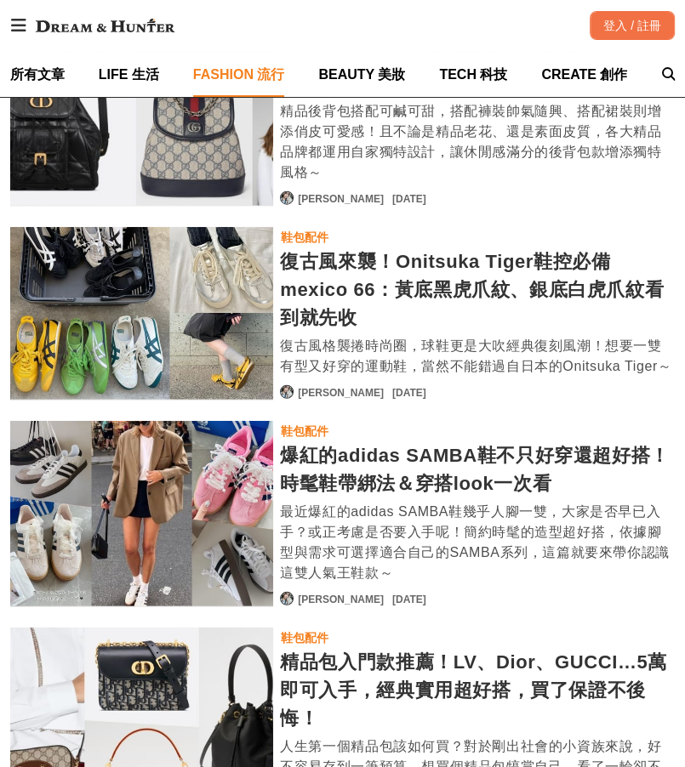
scroll to position [15928, 0]
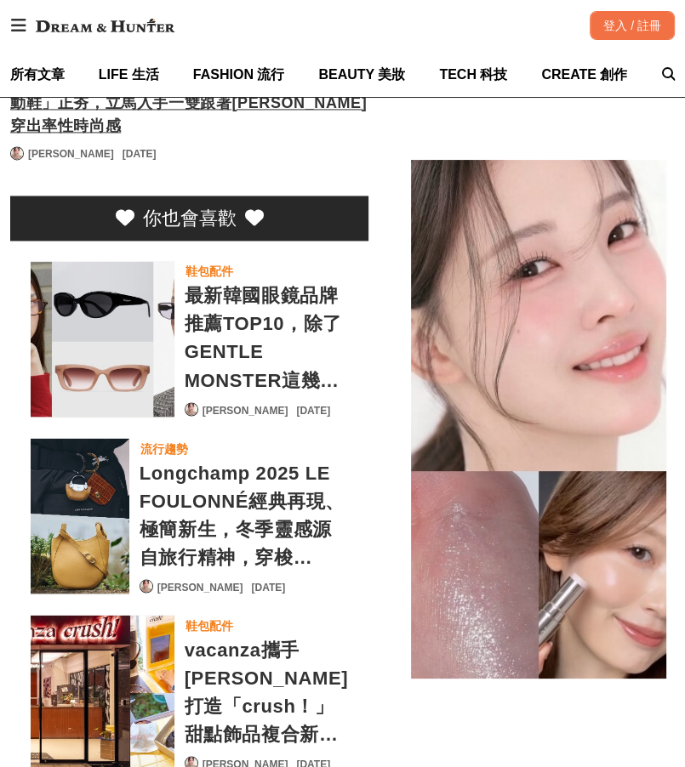
scroll to position [8266, 0]
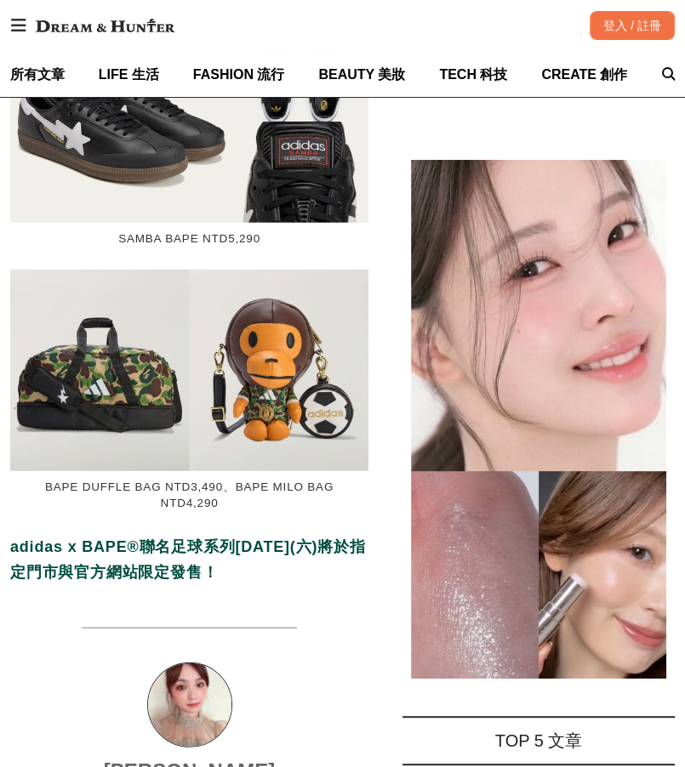
scroll to position [12433, 0]
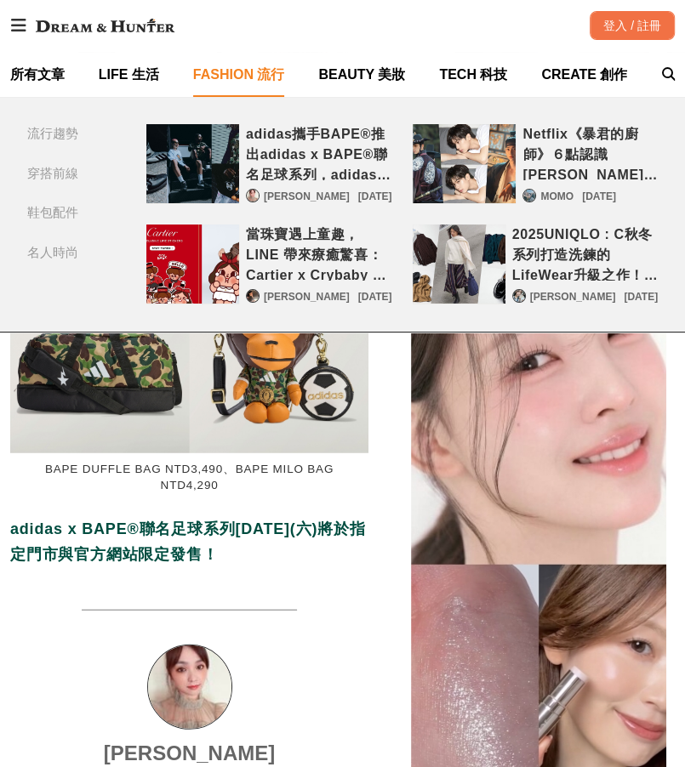
click at [225, 153] on div "adidas攜手BAPE®推出adidas x BAPE®聯名足球系列，adidas Originals點燃街頭與綠茵的熱情！" at bounding box center [192, 163] width 93 height 79
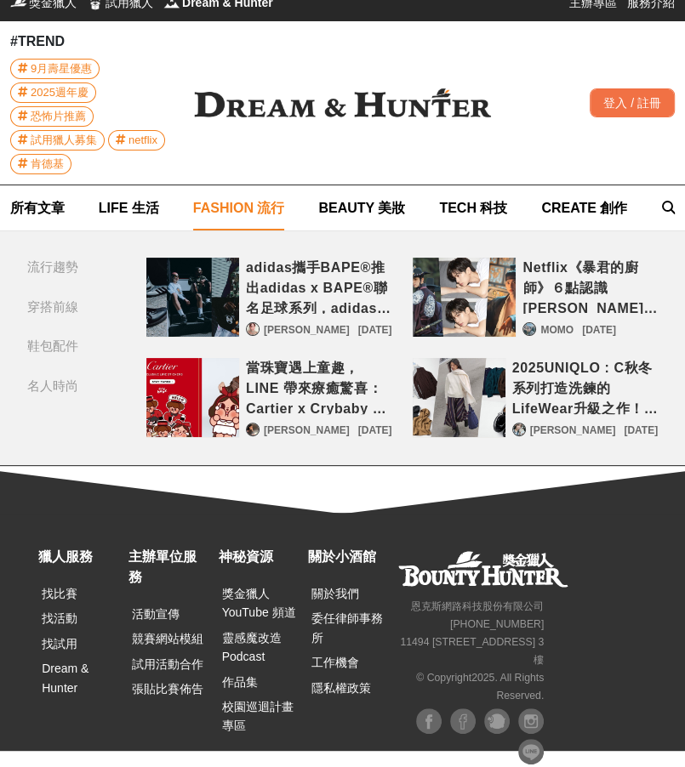
click at [321, 285] on div "adidas攜手BAPE®推出adidas x BAPE®聯名足球系列，adidas Originals點燃街頭與綠茵的熱情！" at bounding box center [318, 286] width 145 height 56
